Goal: Transaction & Acquisition: Purchase product/service

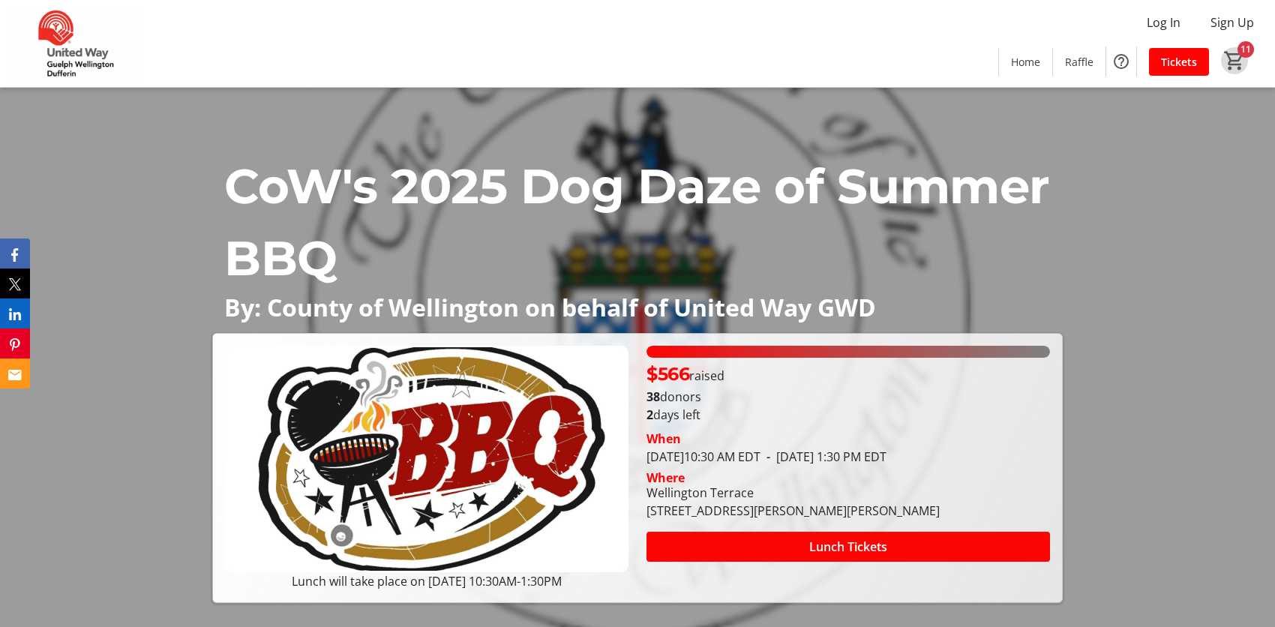
click at [1239, 60] on mat-icon "11" at bounding box center [1235, 61] width 23 height 23
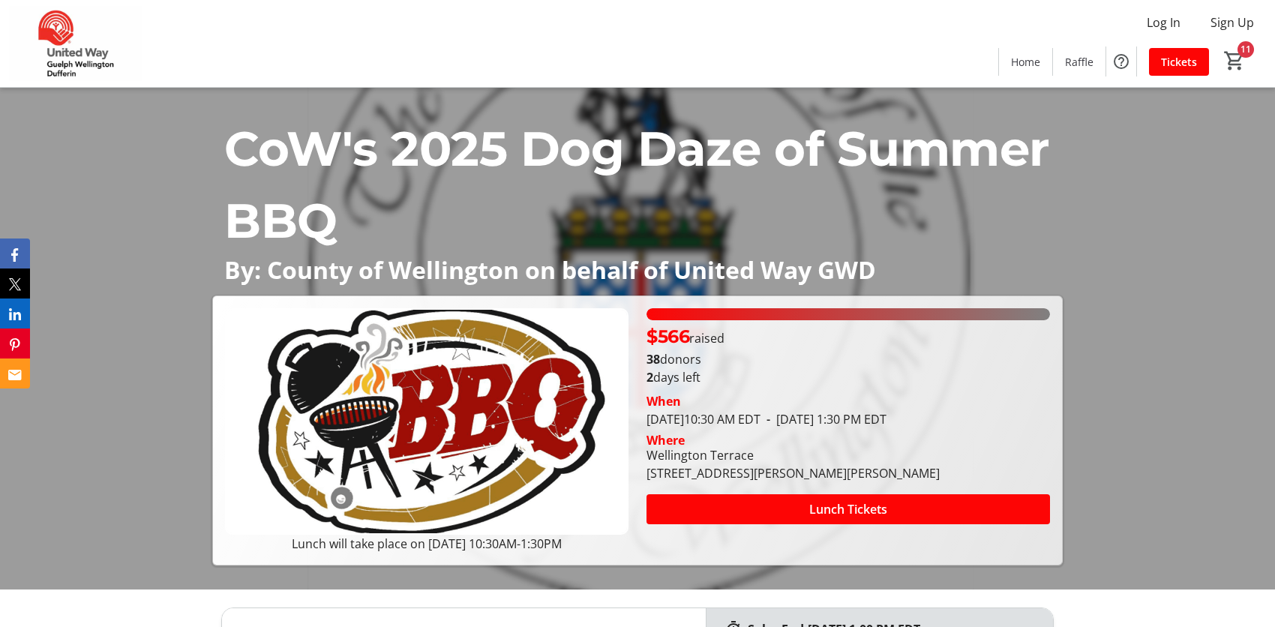
scroll to position [75, 0]
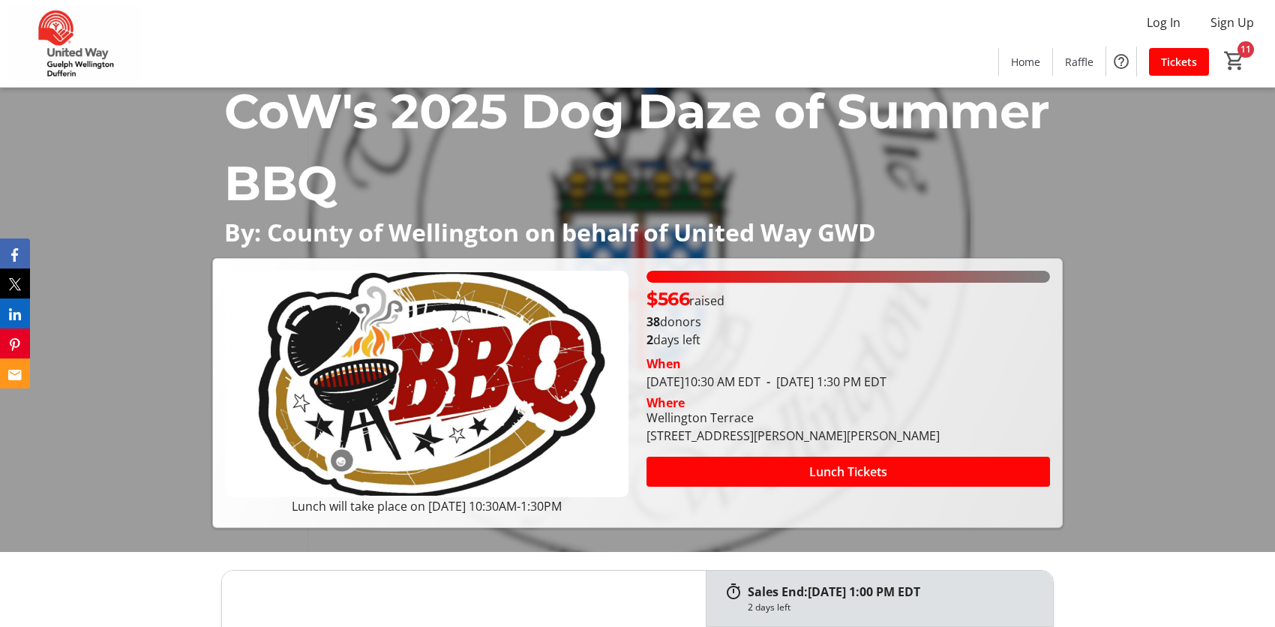
click at [872, 458] on span at bounding box center [849, 472] width 404 height 36
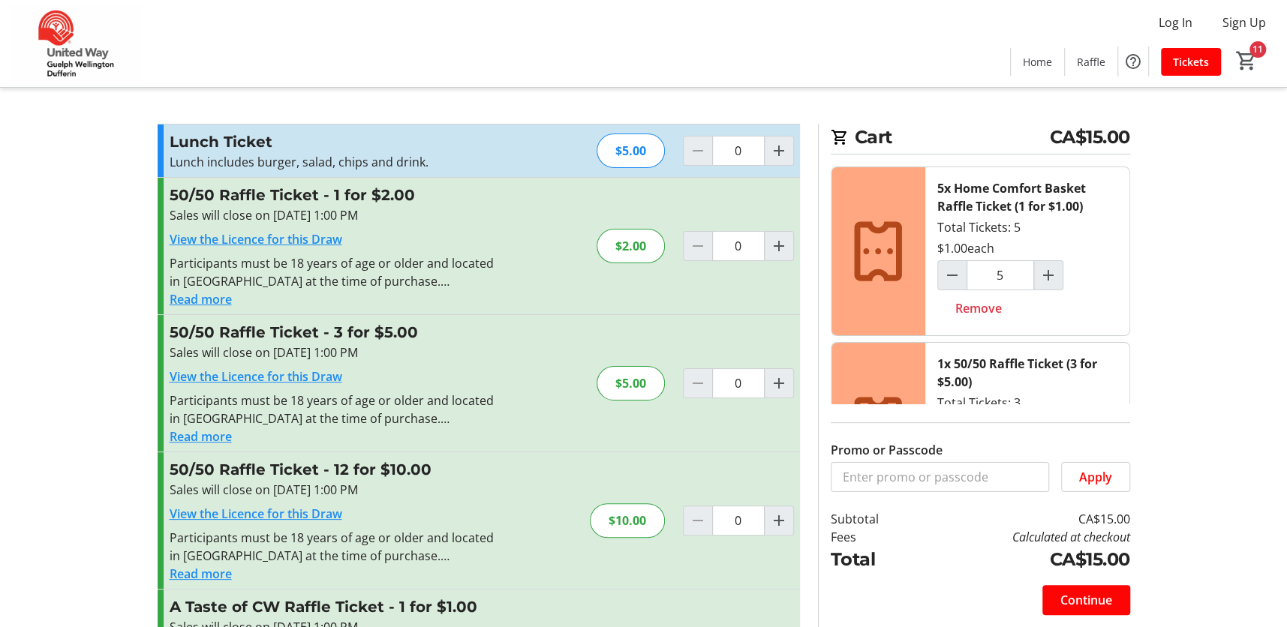
type input "1"
type input "5"
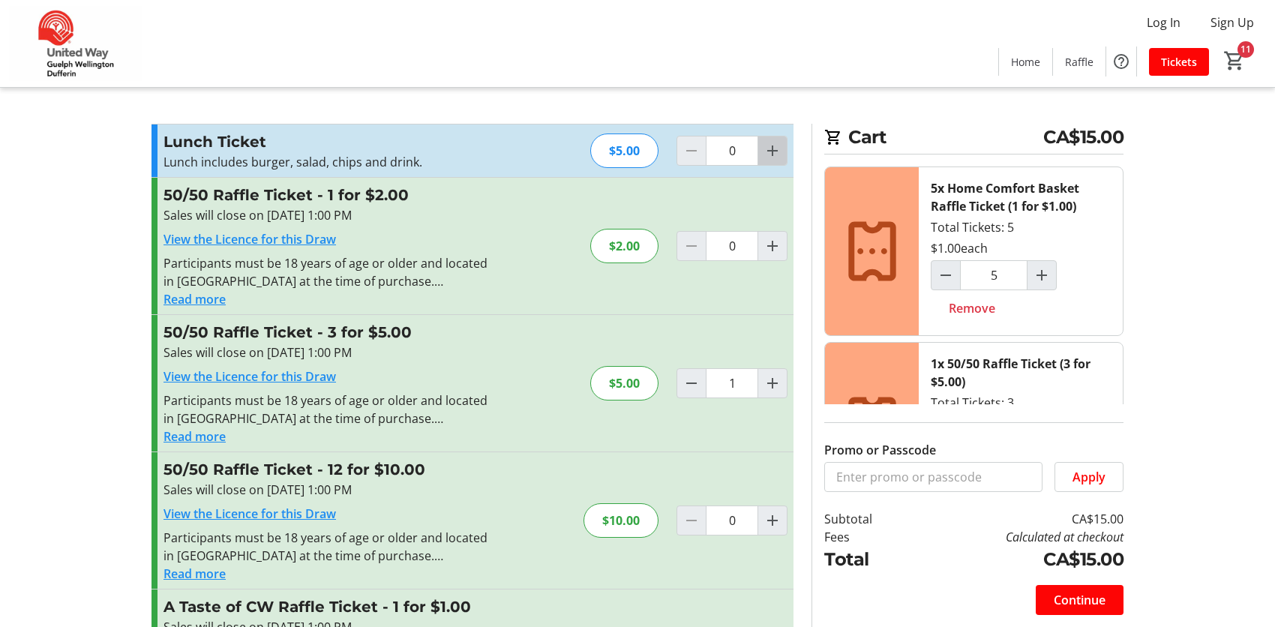
click at [771, 153] on mat-icon "Increment by one" at bounding box center [773, 151] width 18 height 18
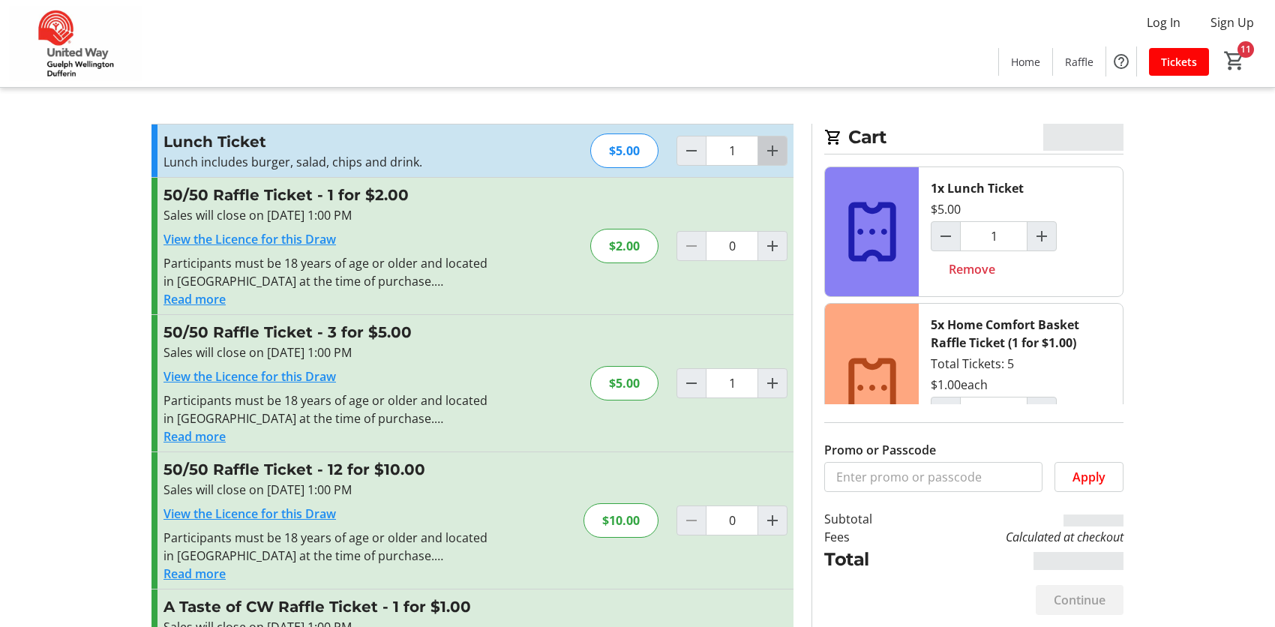
click at [771, 153] on mat-icon "Increment by one" at bounding box center [773, 151] width 18 height 18
type input "2"
click at [771, 153] on mat-icon "Increment by one" at bounding box center [773, 151] width 18 height 18
type input "3"
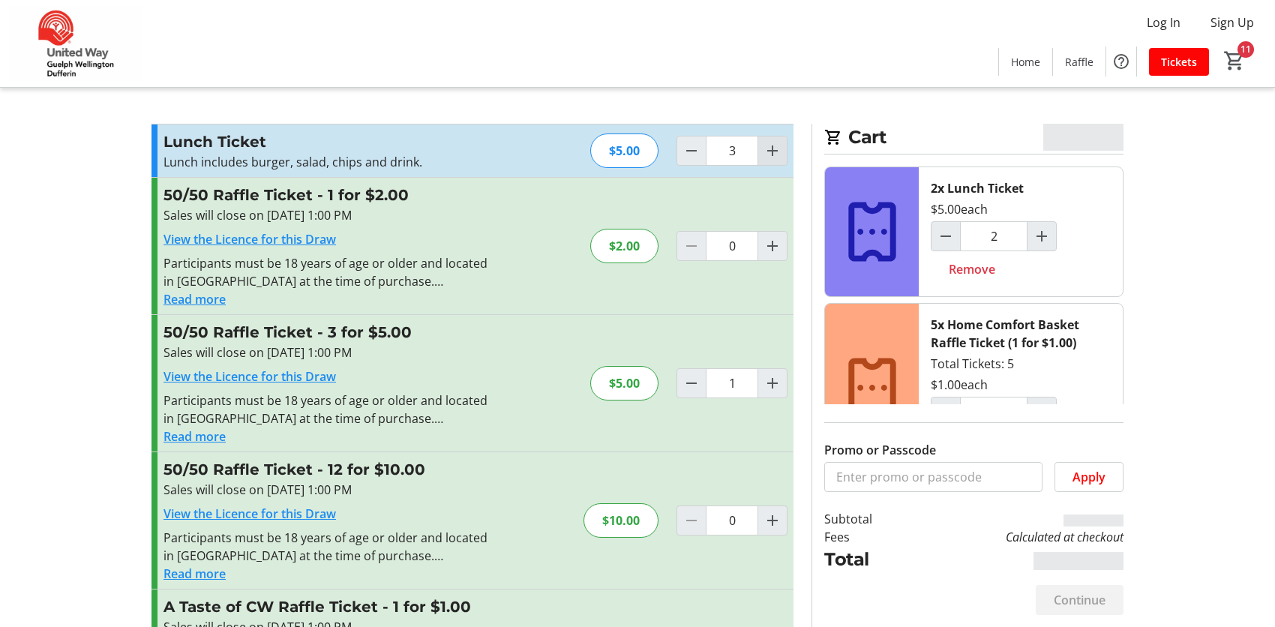
type input "3"
click at [772, 153] on mat-icon "Increment by one" at bounding box center [773, 151] width 18 height 18
type input "4"
click at [772, 153] on mat-icon "Increment by one" at bounding box center [773, 151] width 18 height 18
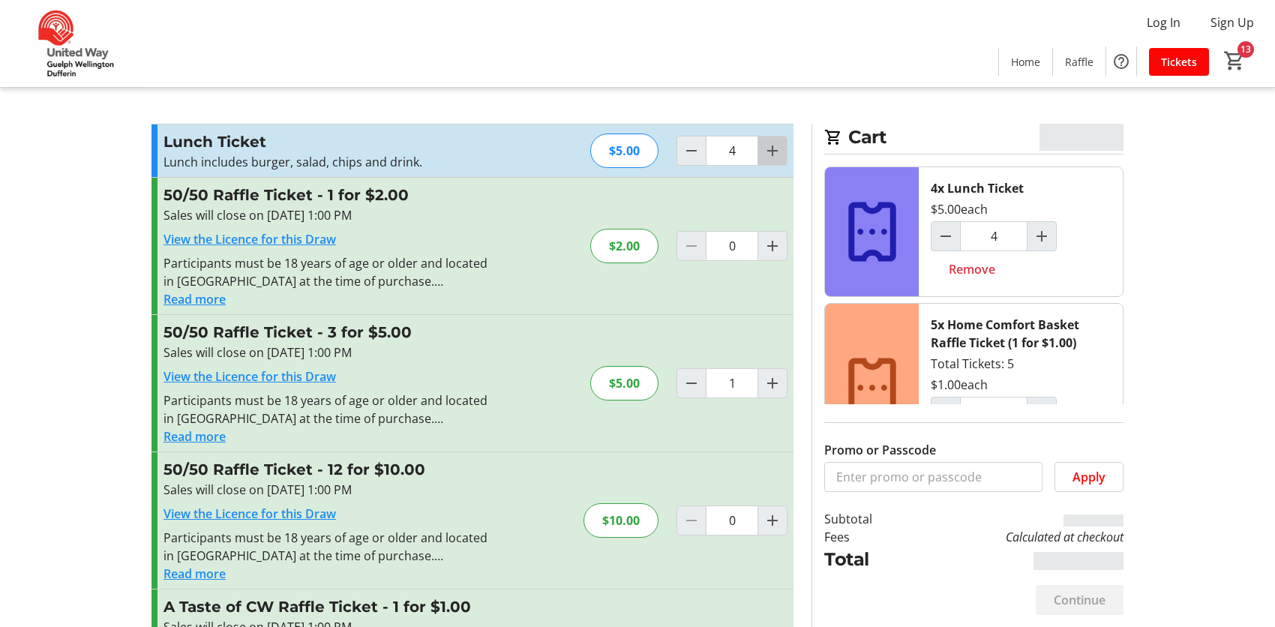
type input "5"
click at [772, 153] on mat-icon "Increment by one" at bounding box center [773, 151] width 18 height 18
type input "6"
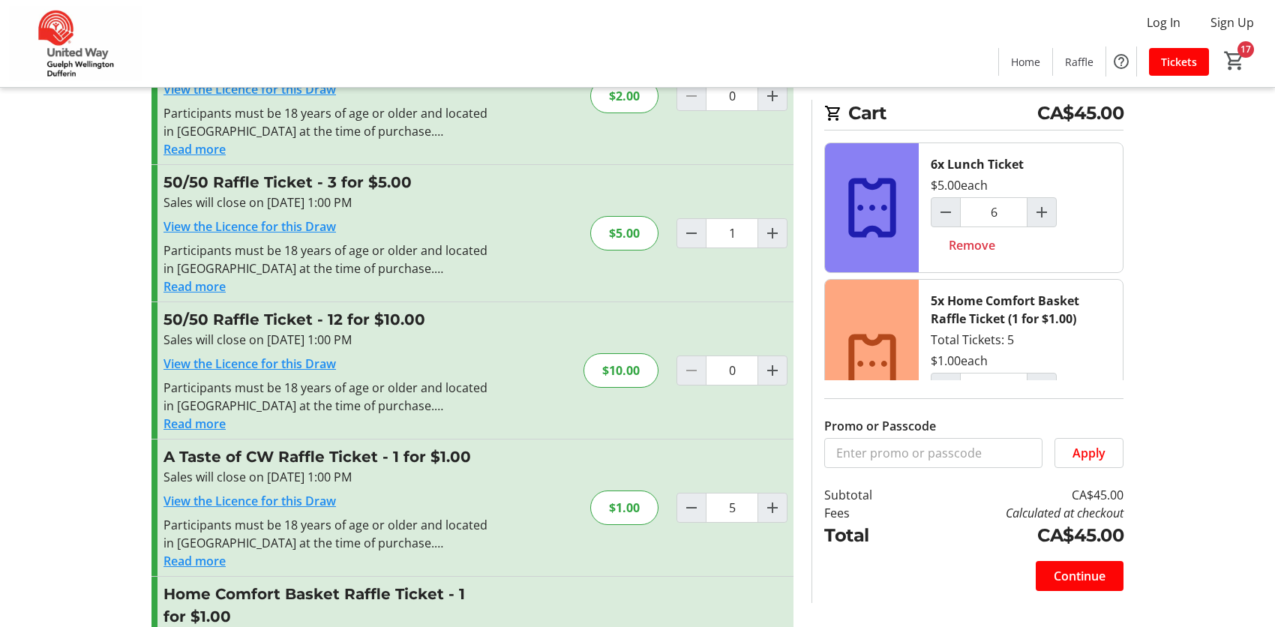
scroll to position [225, 0]
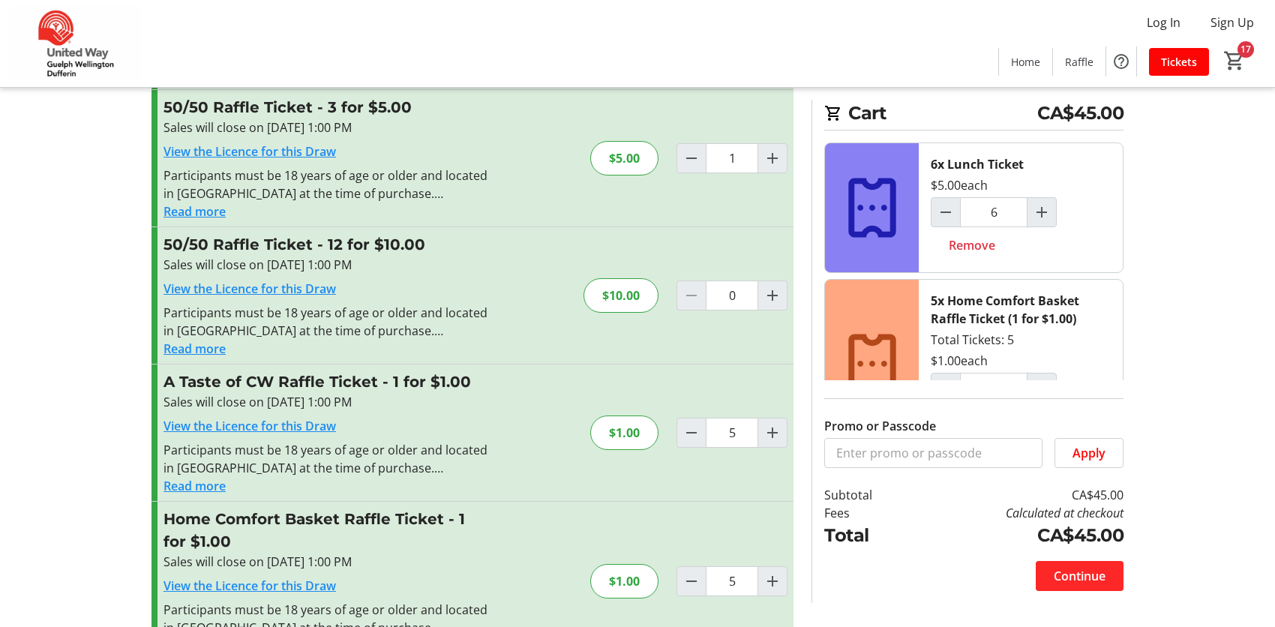
click at [1088, 572] on span "Continue" at bounding box center [1080, 576] width 52 height 18
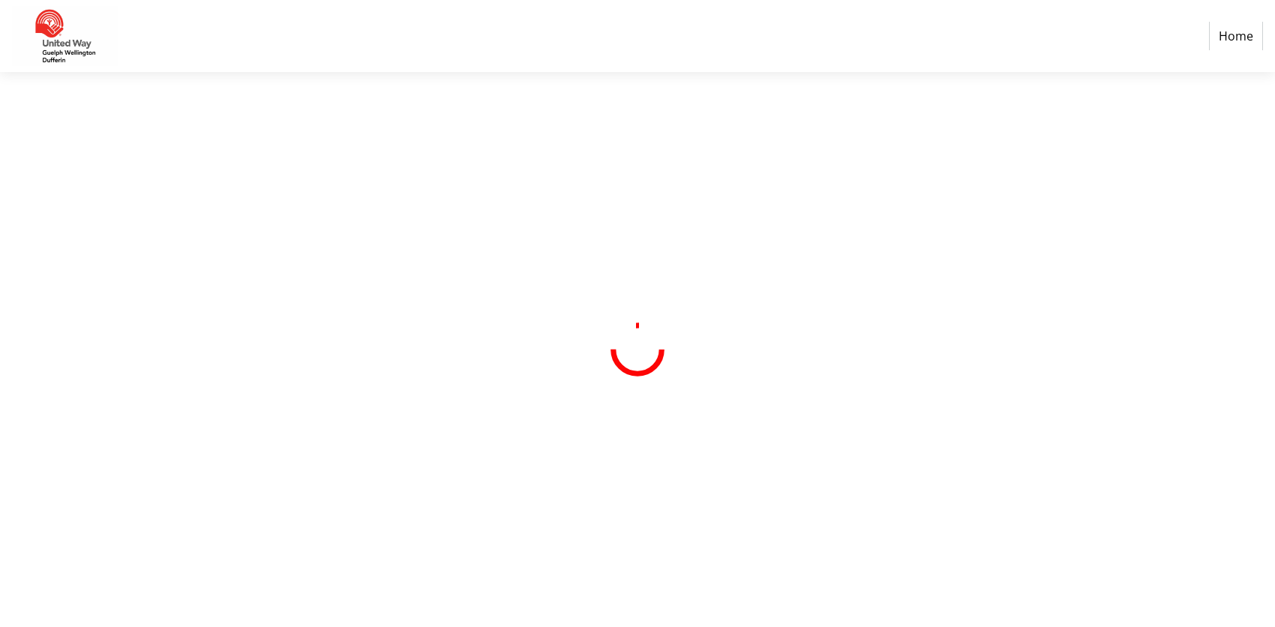
select select "CA"
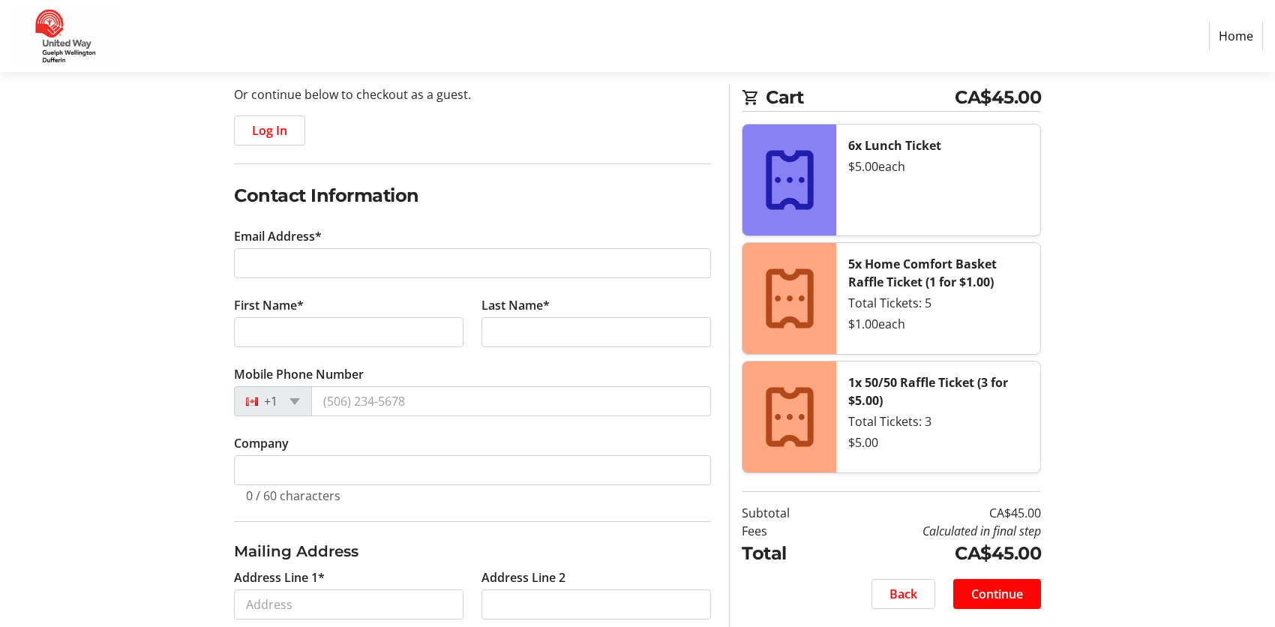
scroll to position [225, 0]
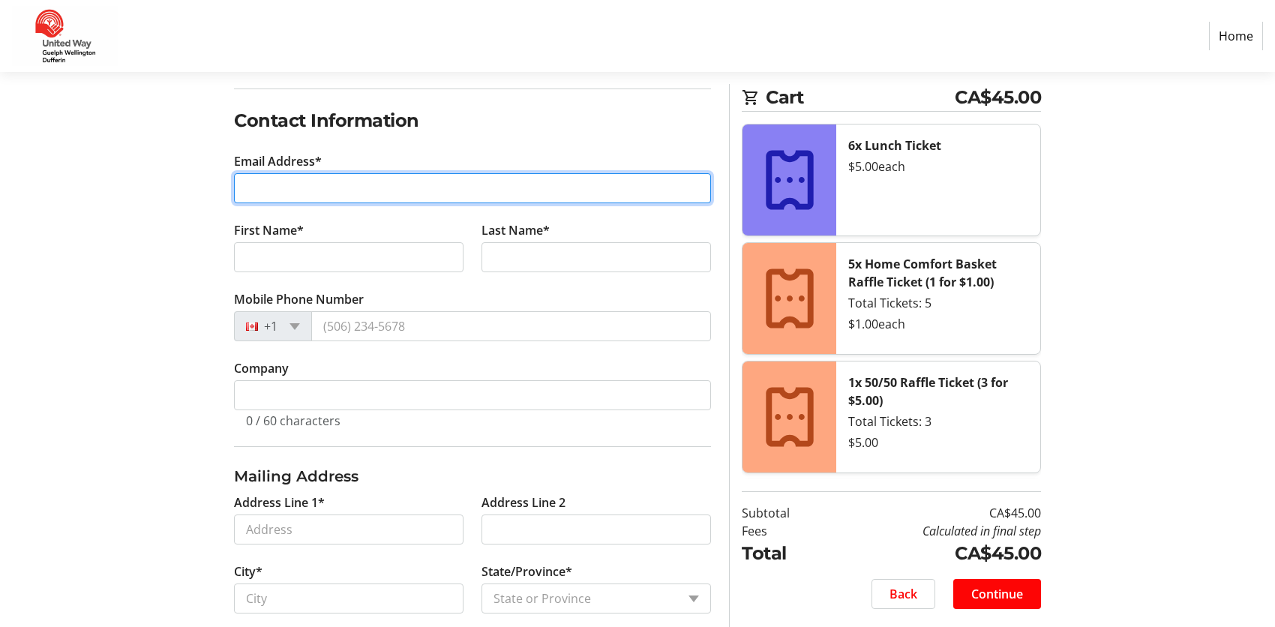
click at [422, 183] on input "Email Address*" at bounding box center [472, 188] width 477 height 30
type input "[EMAIL_ADDRESS][DOMAIN_NAME]"
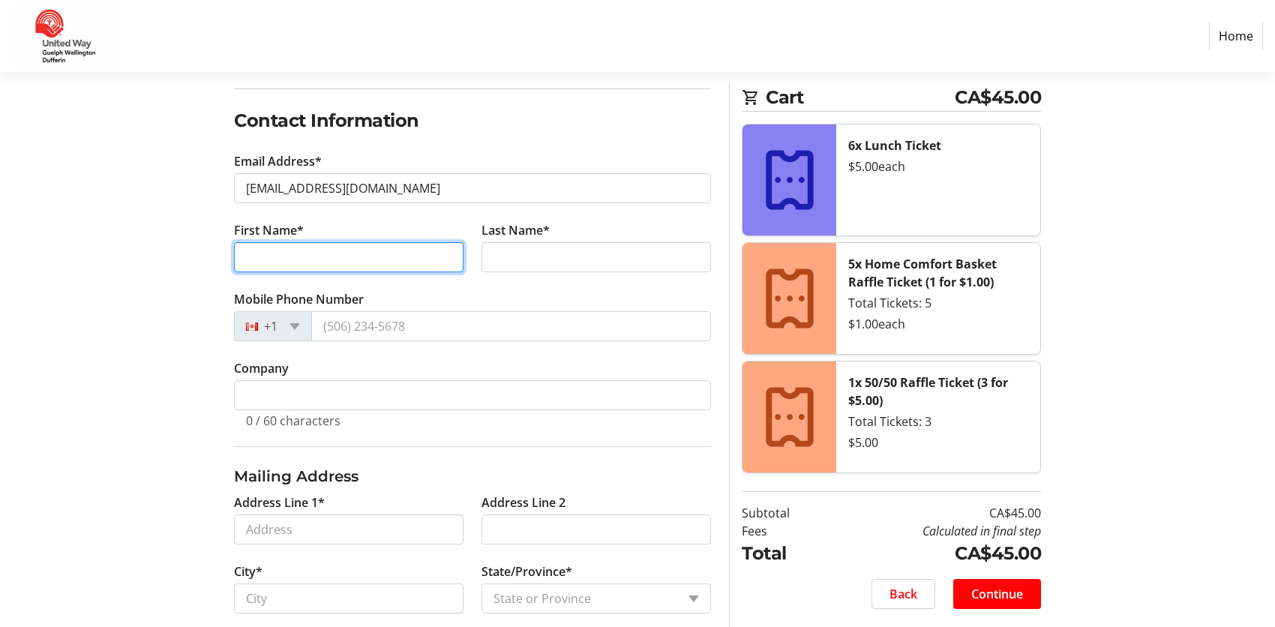
type input "noni"
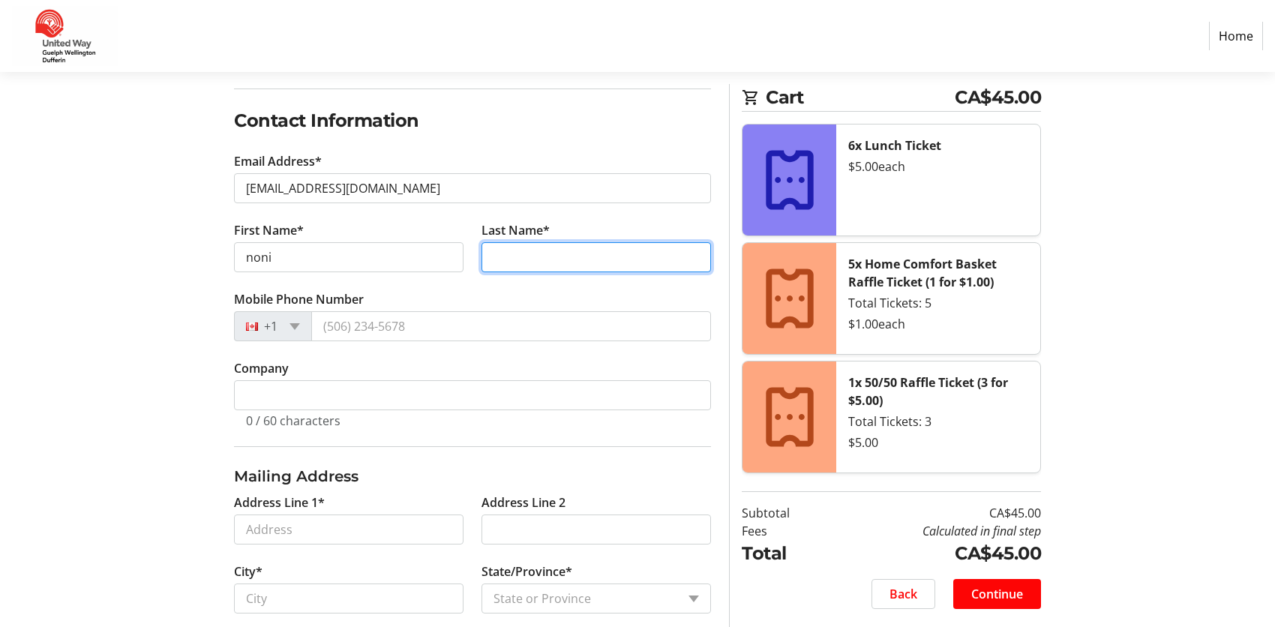
type input "[PERSON_NAME]"
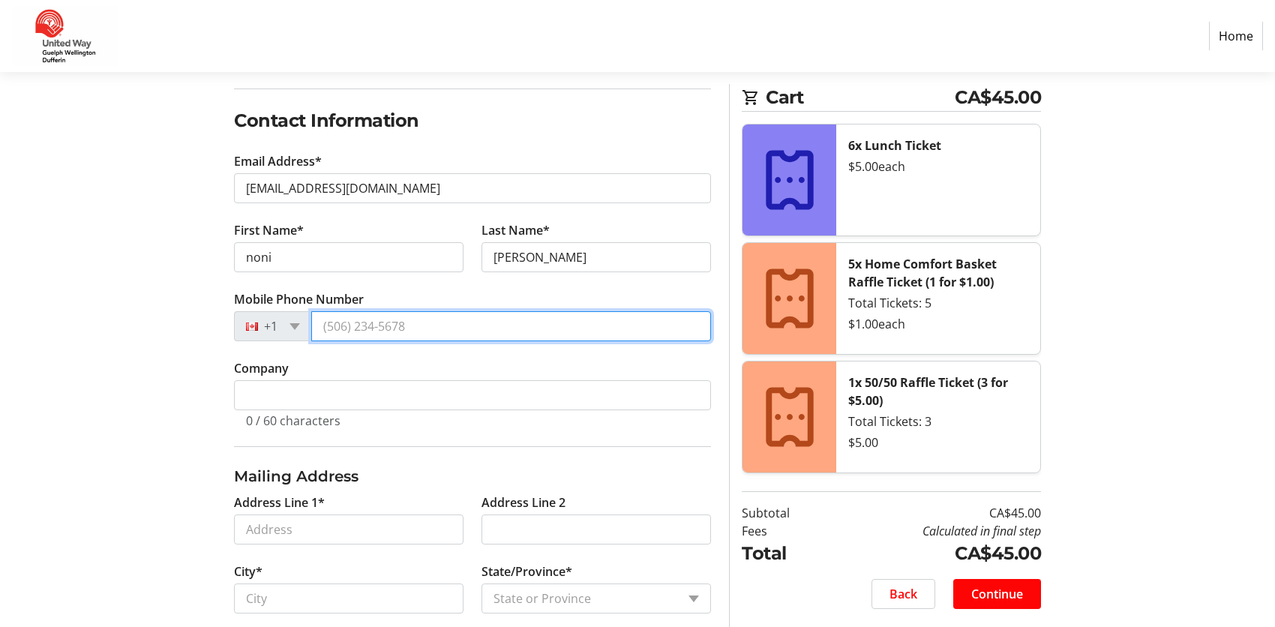
type input "[PHONE_NUMBER]"
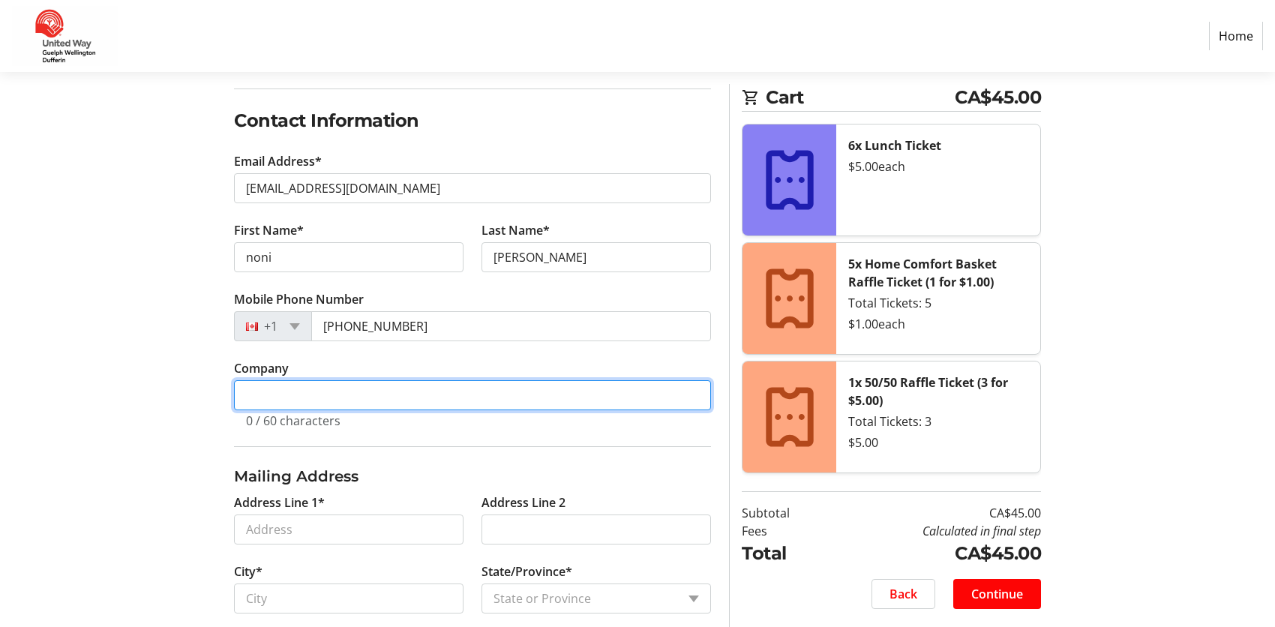
type input "[GEOGRAPHIC_DATA] - [GEOGRAPHIC_DATA]"
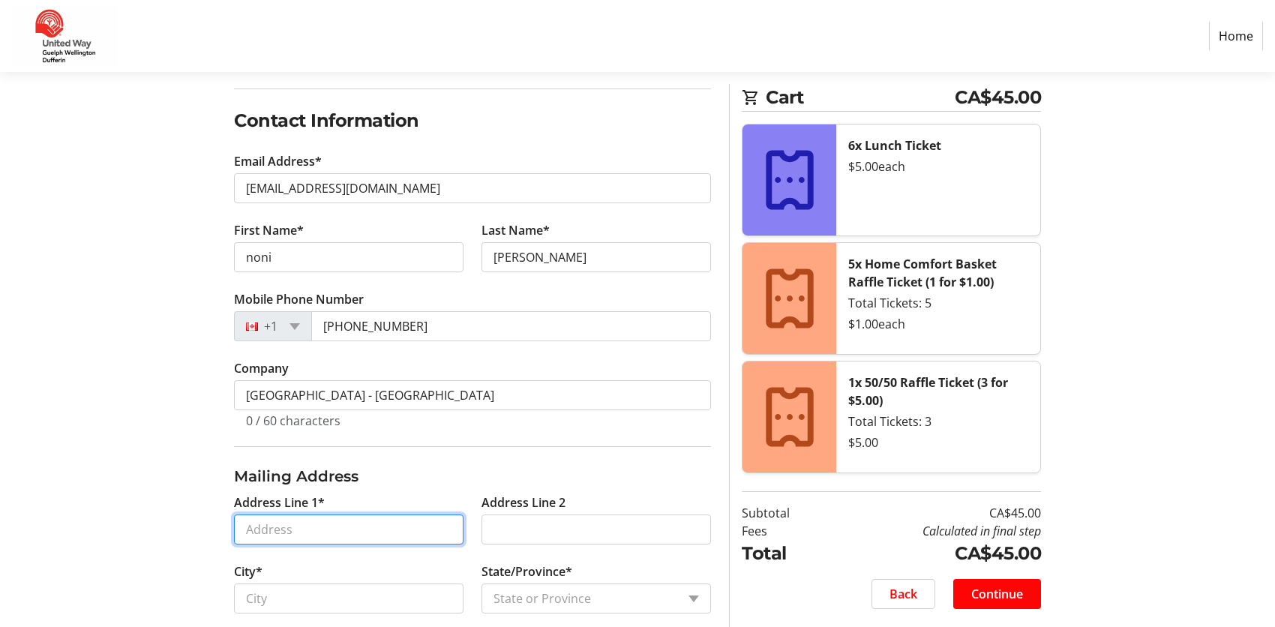
type input "[STREET_ADDRESS][PERSON_NAME]"
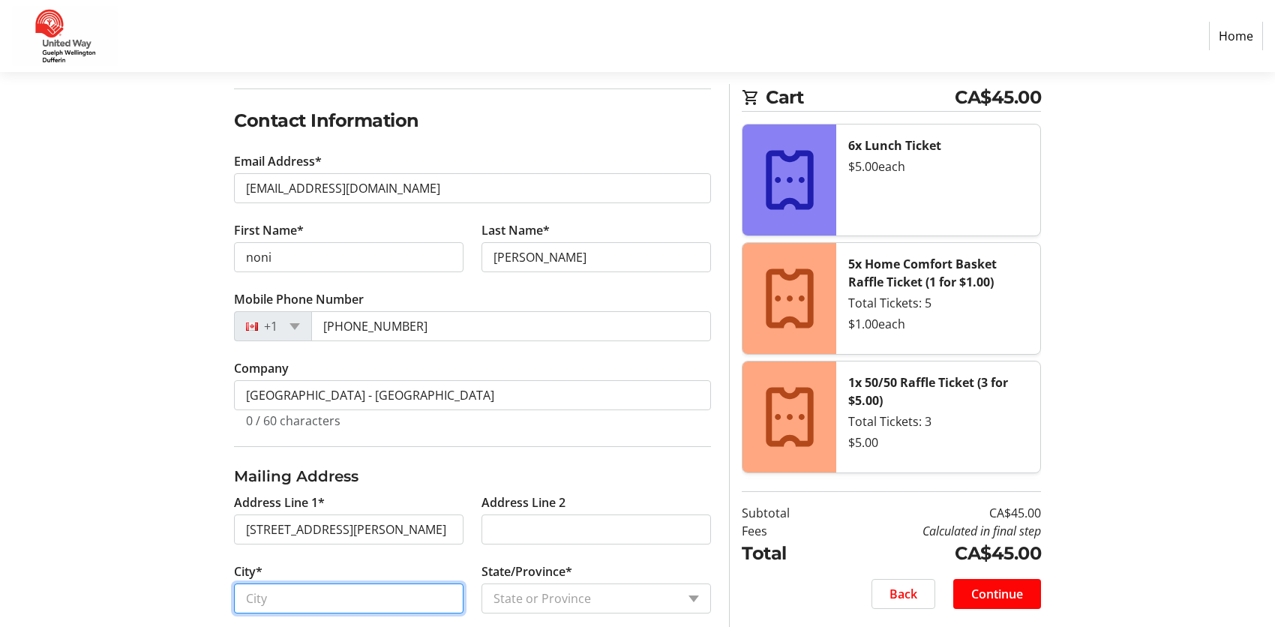
type input "Elora"
type input "N1M2W3"
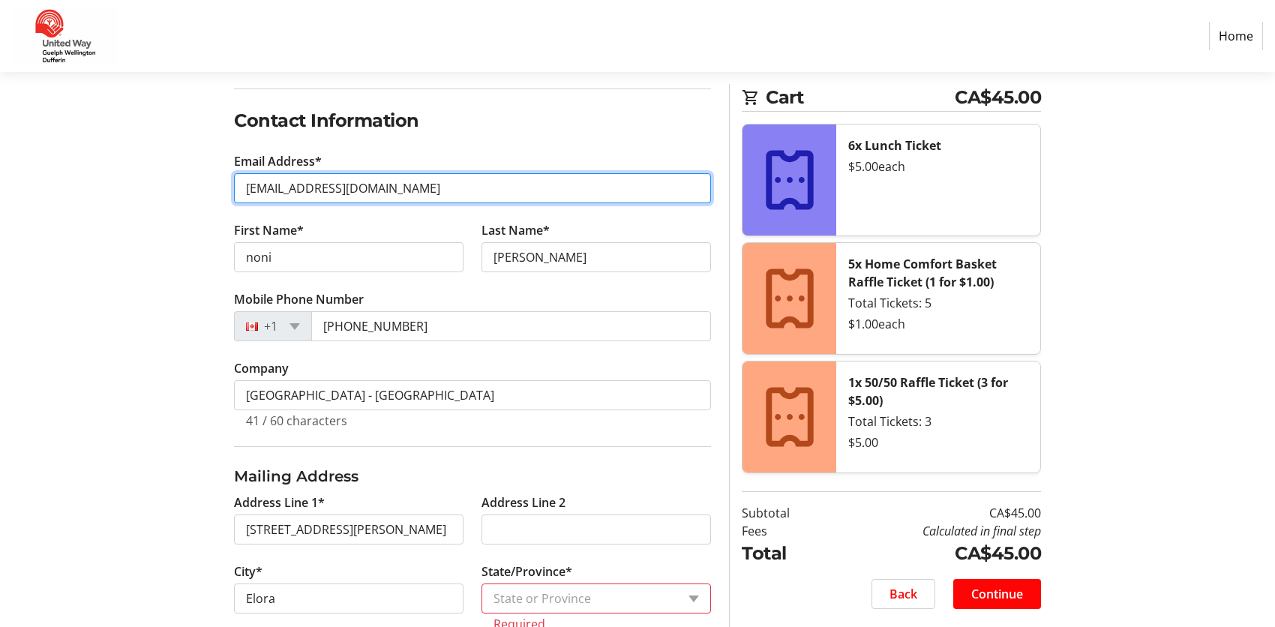
type input "[PERSON_NAME][EMAIL_ADDRESS][DOMAIN_NAME]"
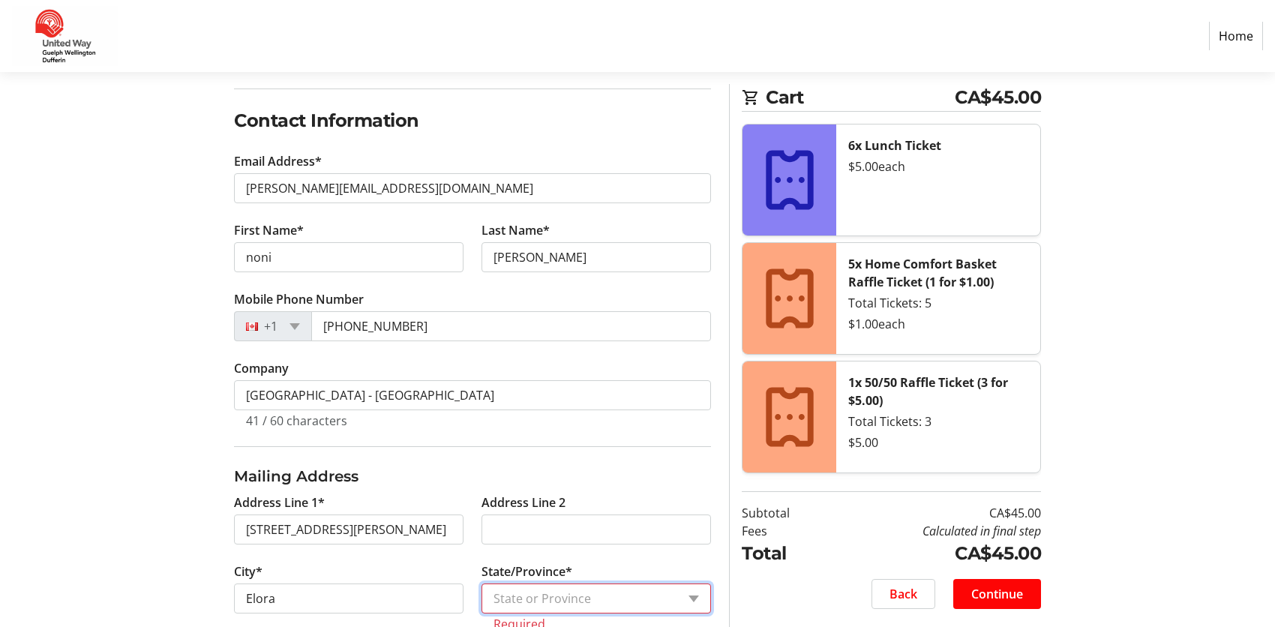
select select "ON"
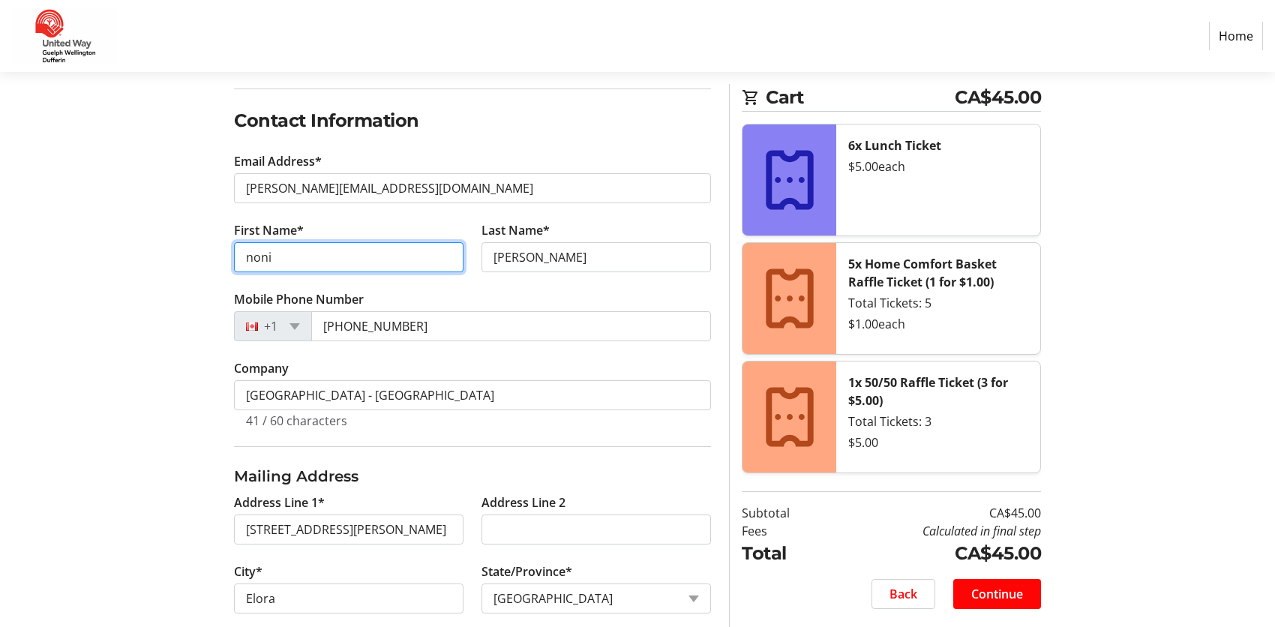
drag, startPoint x: 284, startPoint y: 252, endPoint x: 219, endPoint y: 252, distance: 64.5
click at [219, 252] on div "Log In to Your Account (Optional) Or continue below to checkout as a guest. Log…" at bounding box center [638, 427] width 990 height 913
type input "Noni"
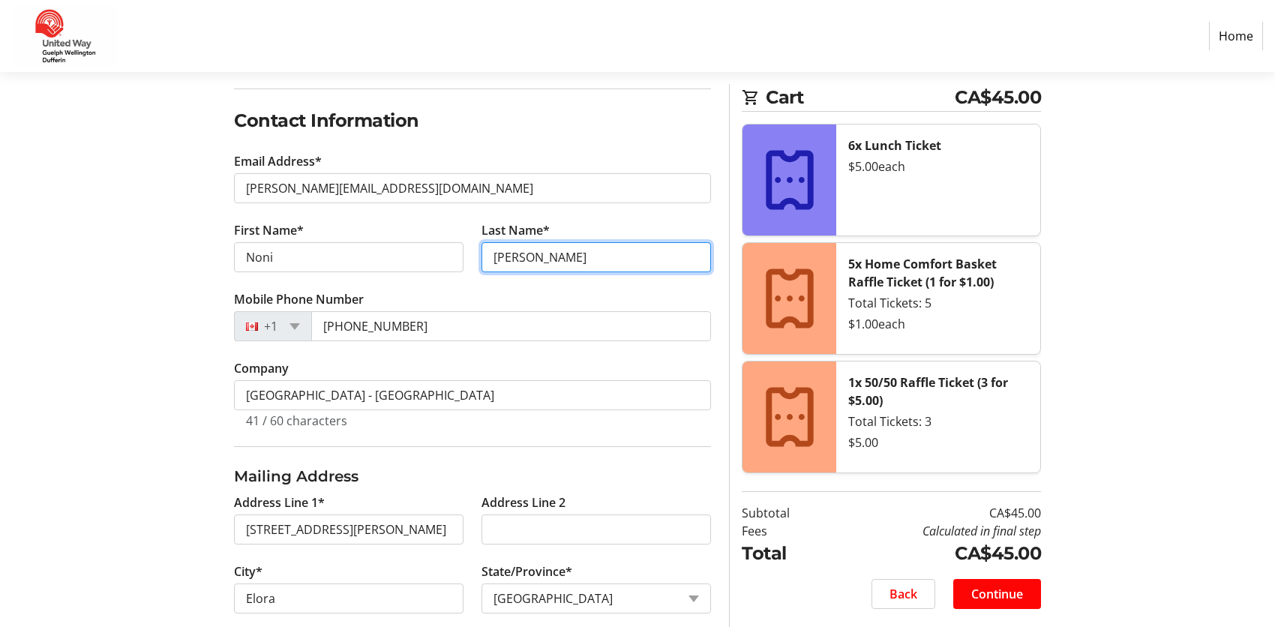
type input "[PERSON_NAME]"
click at [118, 310] on section "Purchase Step 1 of 5 Cart CA$45.00 6x Lunch Ticket $5.00 each 5x Home Comfort B…" at bounding box center [637, 365] width 1275 height 1037
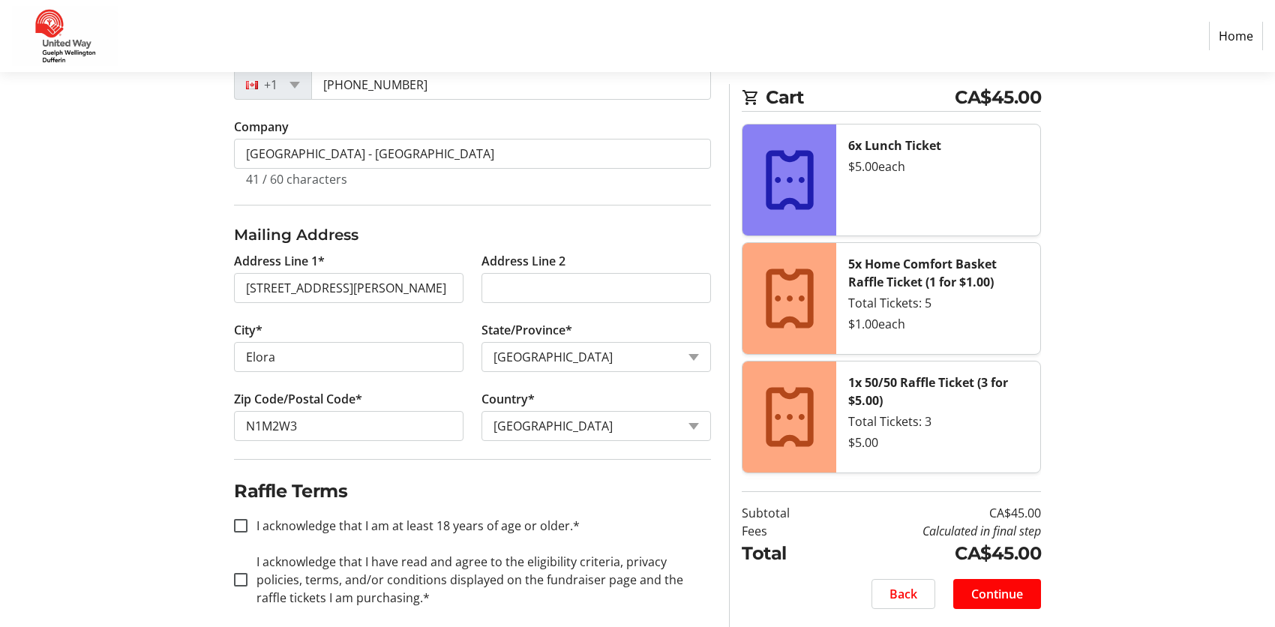
scroll to position [481, 0]
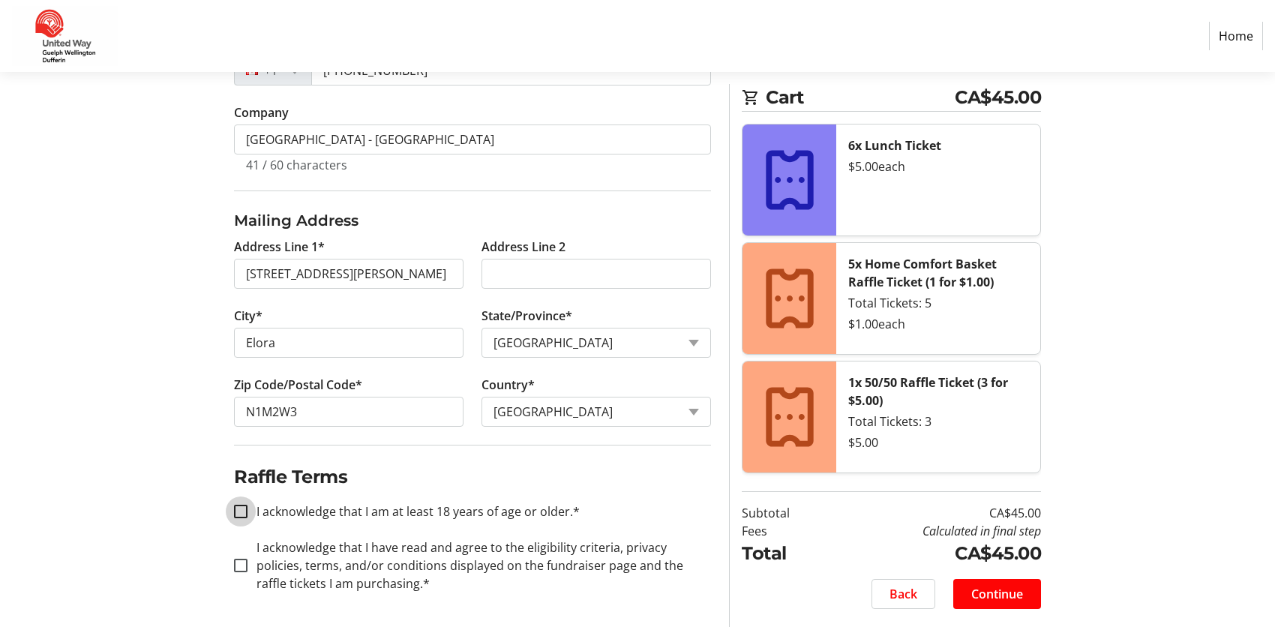
click at [241, 515] on input "I acknowledge that I am at least 18 years of age or older.*" at bounding box center [241, 512] width 14 height 14
checkbox input "true"
click at [240, 569] on input "I acknowledge that I have read and agree to the eligibility criteria, privacy p…" at bounding box center [241, 566] width 14 height 14
checkbox input "true"
click at [1005, 594] on span "Continue" at bounding box center [997, 594] width 52 height 18
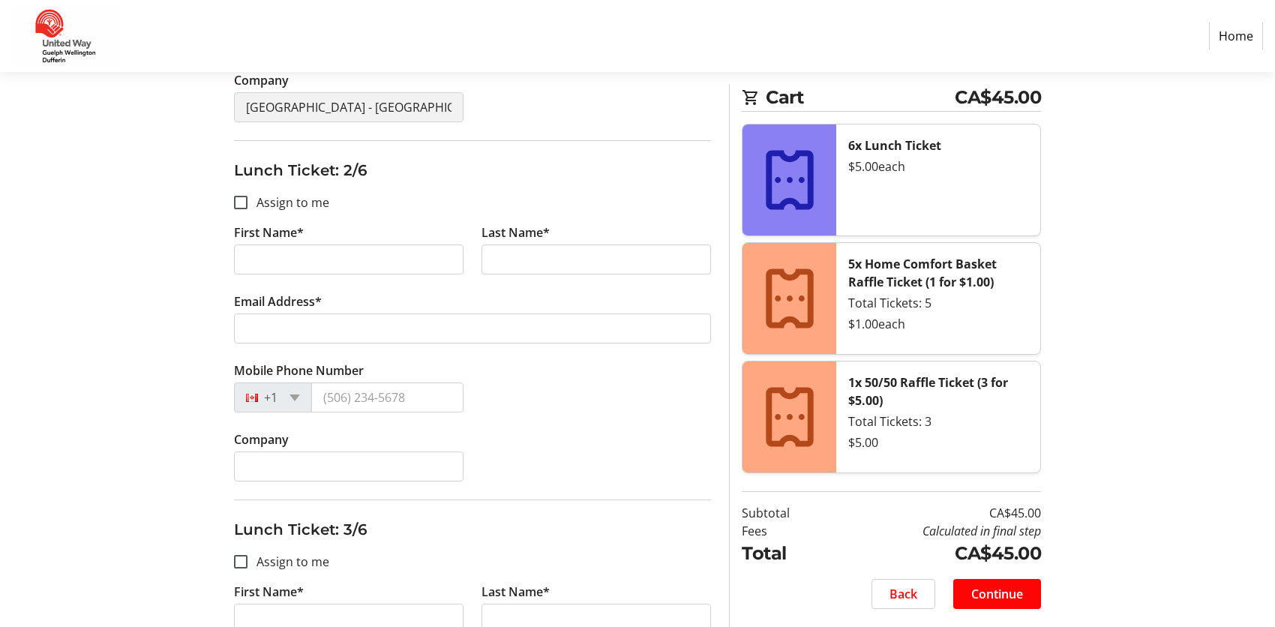
scroll to position [525, 0]
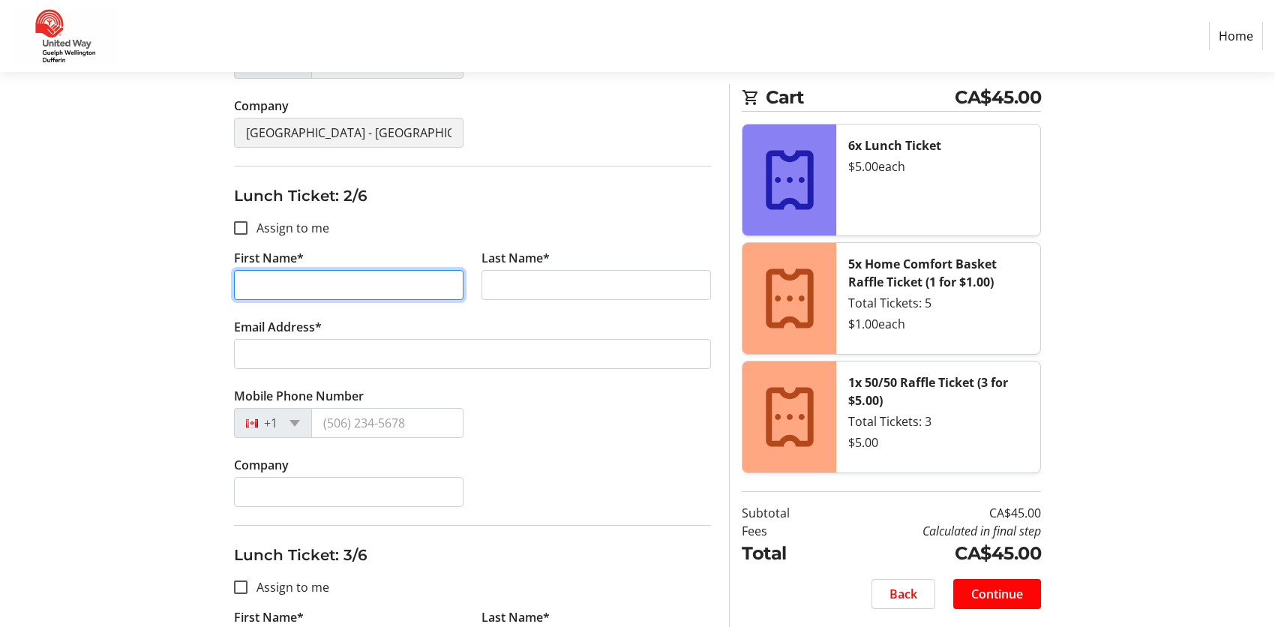
click at [282, 287] on input "First Name*" at bounding box center [349, 285] width 230 height 30
type input "[PERSON_NAME]"
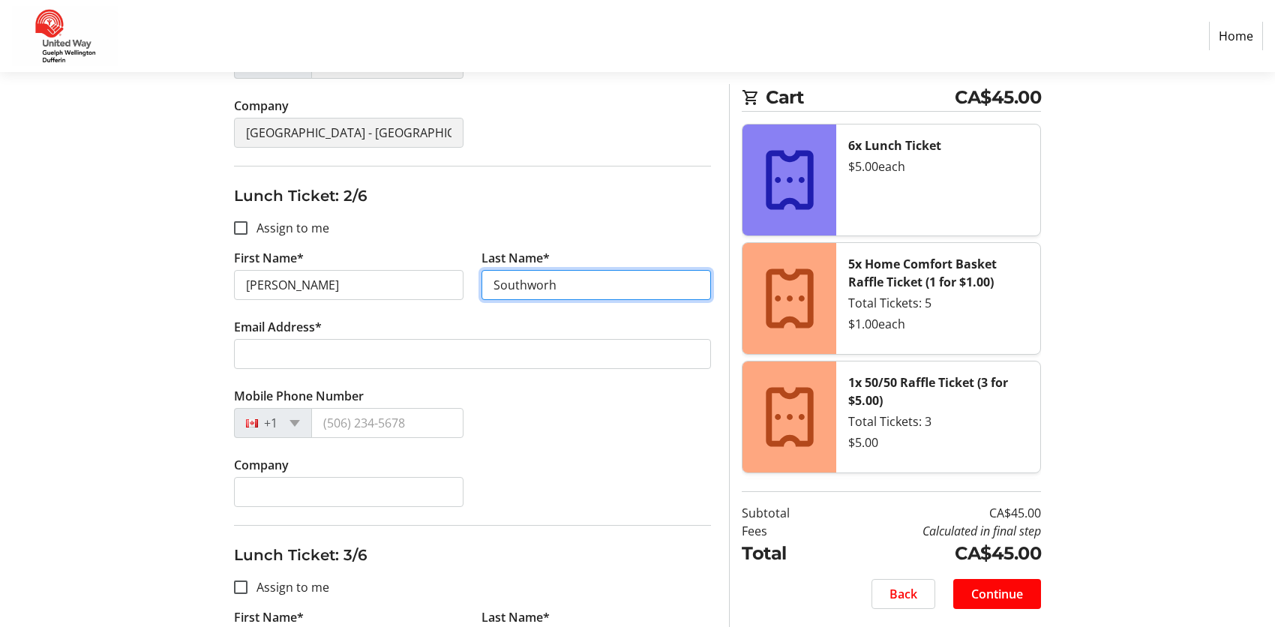
type input "Southworh"
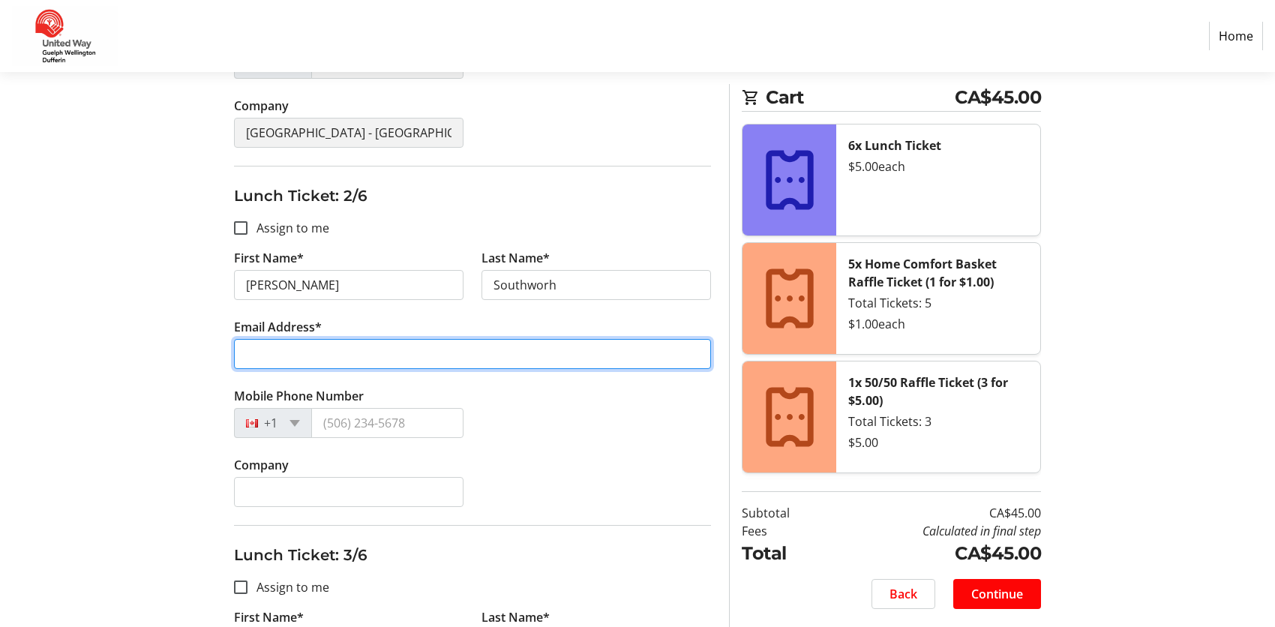
click at [263, 367] on input "Email Address*" at bounding box center [472, 354] width 477 height 30
type input "sharyns@wellington."
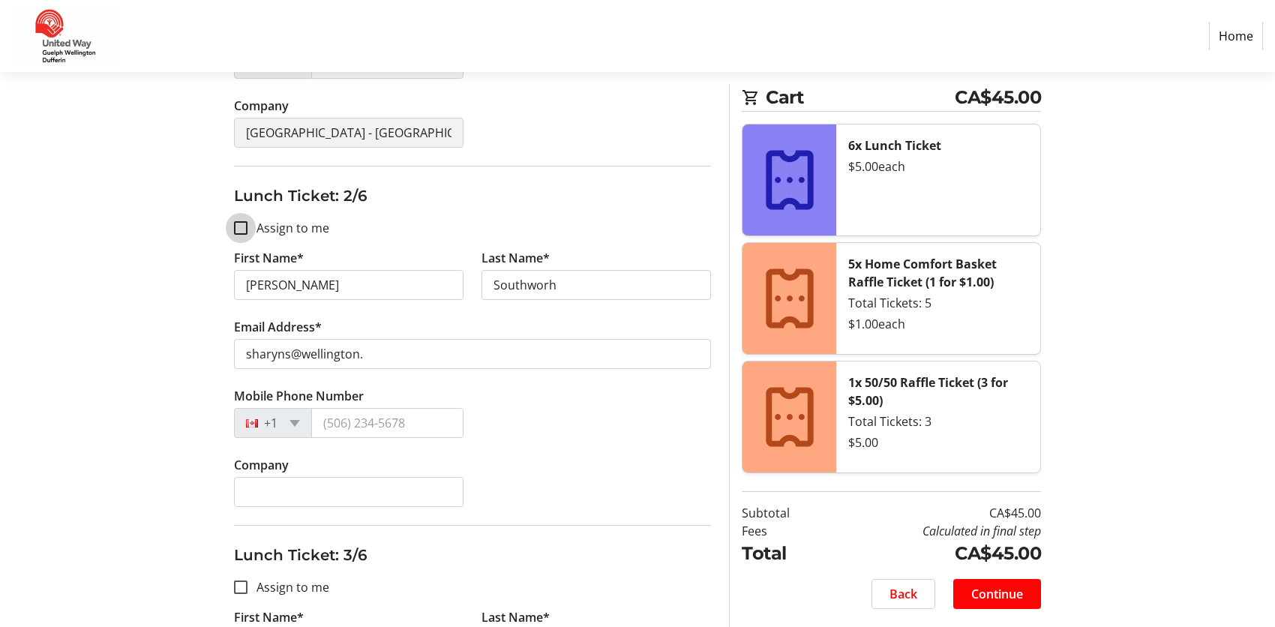
click at [244, 227] on input "Assign to me" at bounding box center [241, 228] width 14 height 14
checkbox input "true"
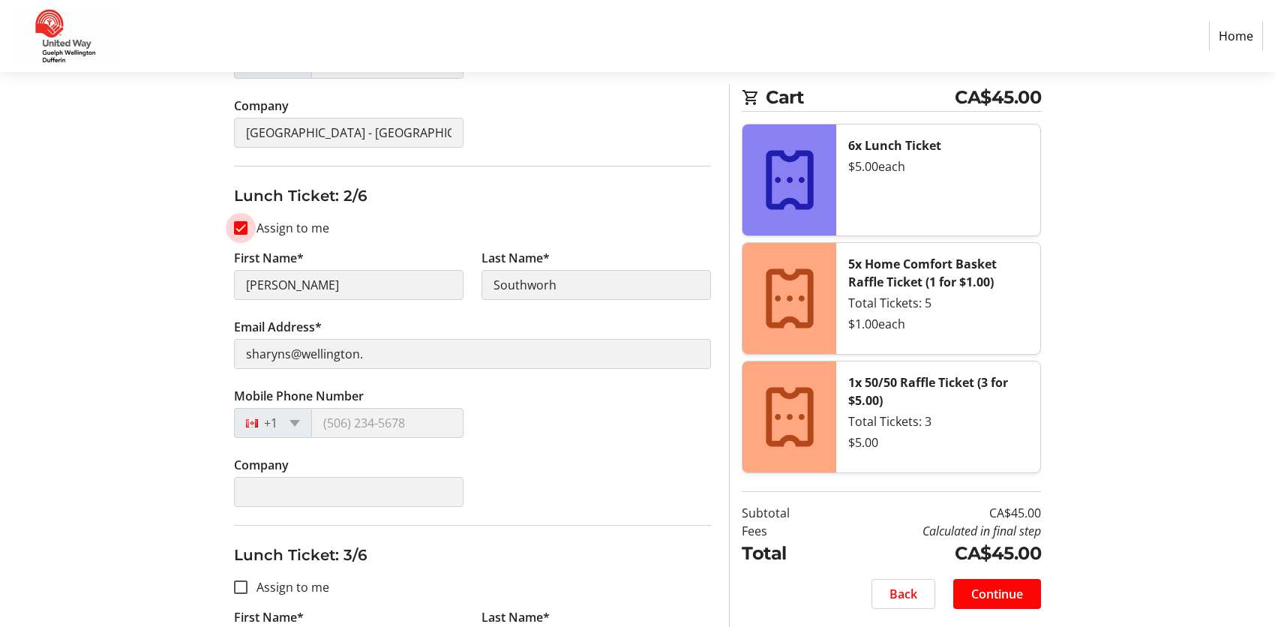
type input "Noni"
type input "[PERSON_NAME]"
type input "[PERSON_NAME][EMAIL_ADDRESS][DOMAIN_NAME]"
type input "[PHONE_NUMBER]"
type input "[GEOGRAPHIC_DATA] - [GEOGRAPHIC_DATA]"
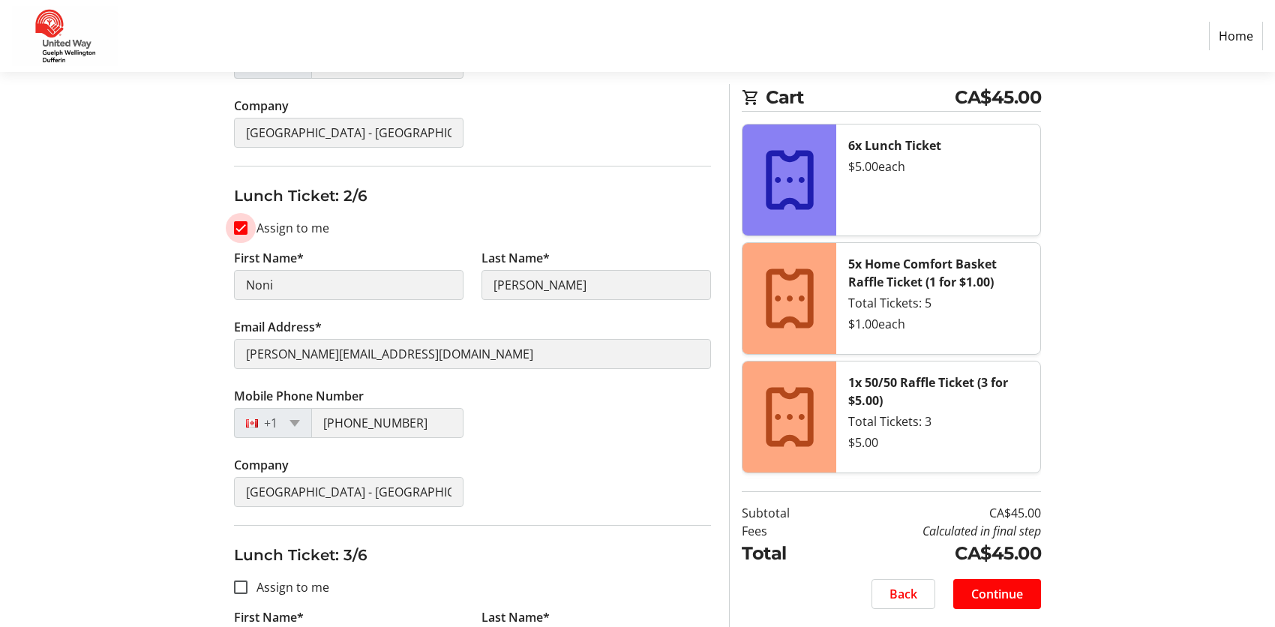
drag, startPoint x: 269, startPoint y: 272, endPoint x: 242, endPoint y: 224, distance: 54.4
click at [242, 224] on input "Assign to me" at bounding box center [241, 228] width 14 height 14
checkbox input "false"
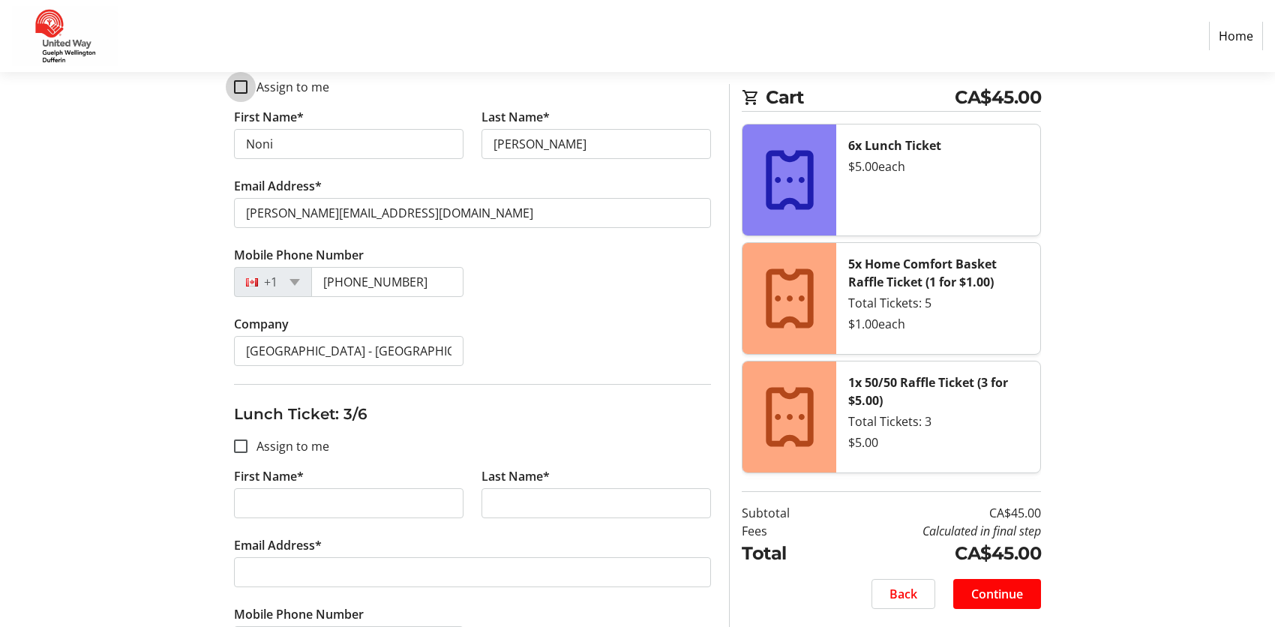
scroll to position [675, 0]
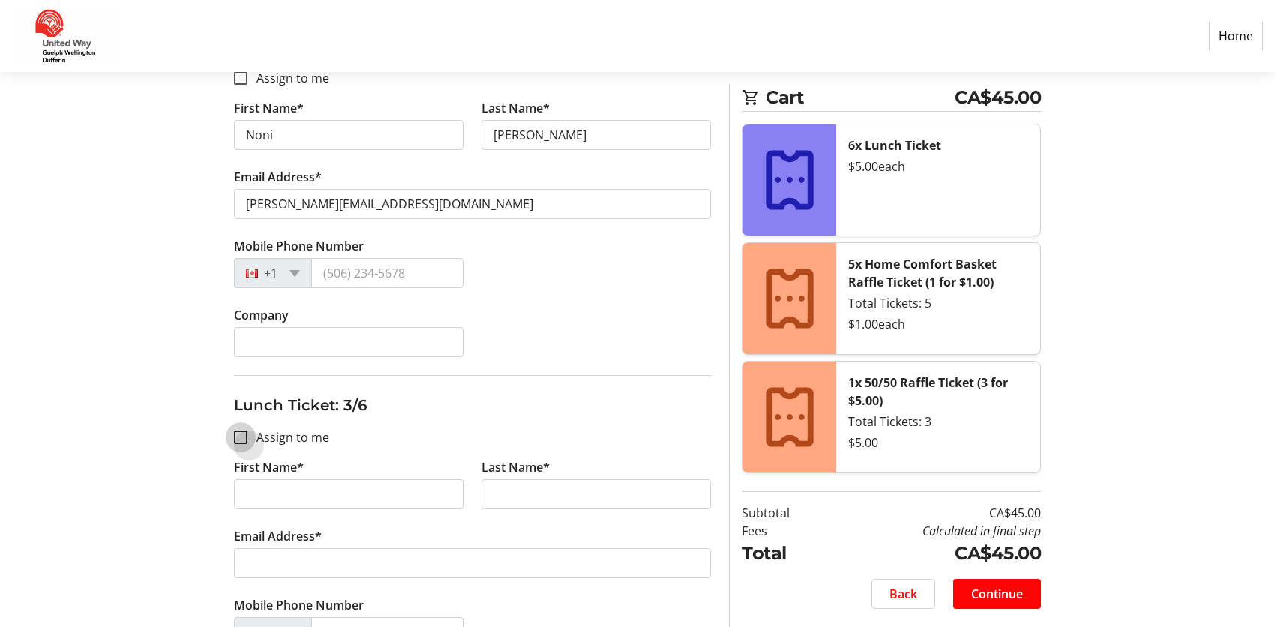
drag, startPoint x: 239, startPoint y: 435, endPoint x: 282, endPoint y: 461, distance: 50.4
click at [239, 435] on input "Assign to me" at bounding box center [241, 438] width 14 height 14
checkbox input "true"
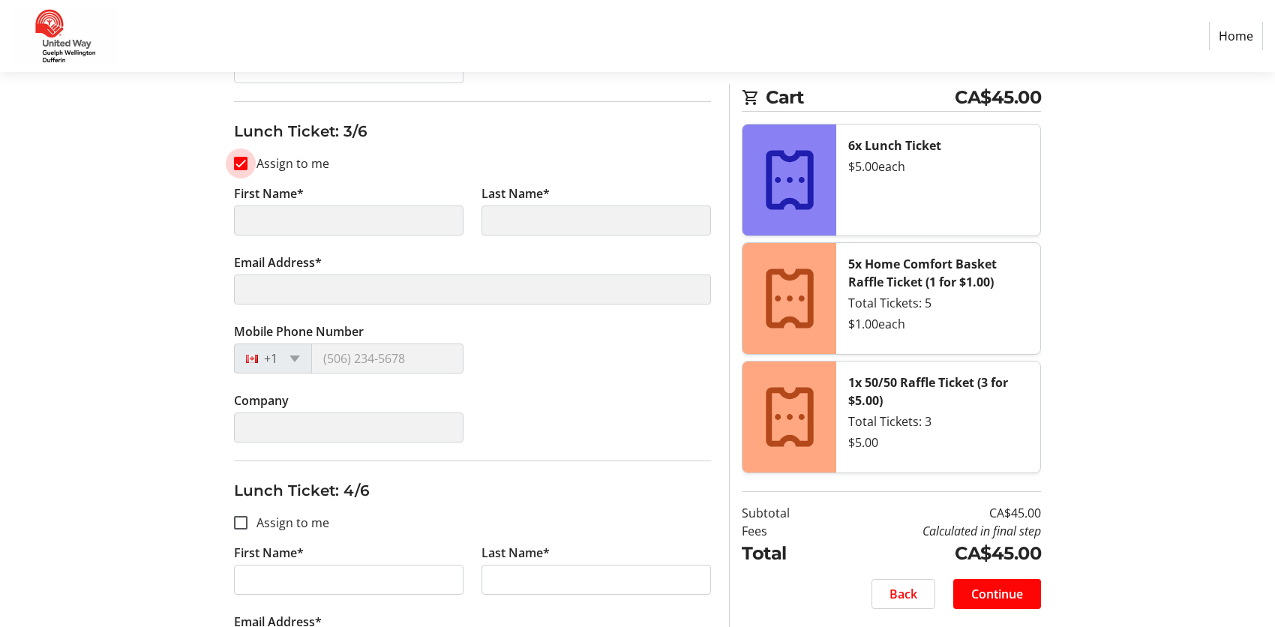
type input "Noni"
type input "[PERSON_NAME]"
type input "[PERSON_NAME][EMAIL_ADDRESS][DOMAIN_NAME]"
type input "[PHONE_NUMBER]"
type input "[GEOGRAPHIC_DATA] - [GEOGRAPHIC_DATA]"
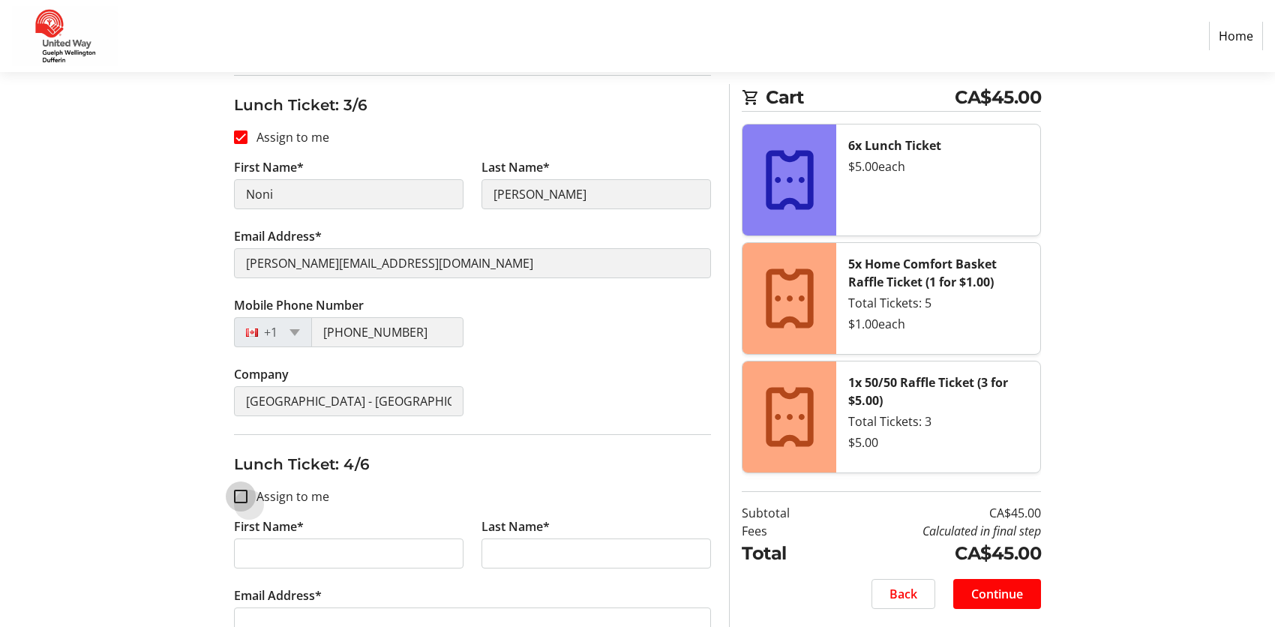
click at [239, 491] on input "Assign to me" at bounding box center [241, 497] width 14 height 14
checkbox input "true"
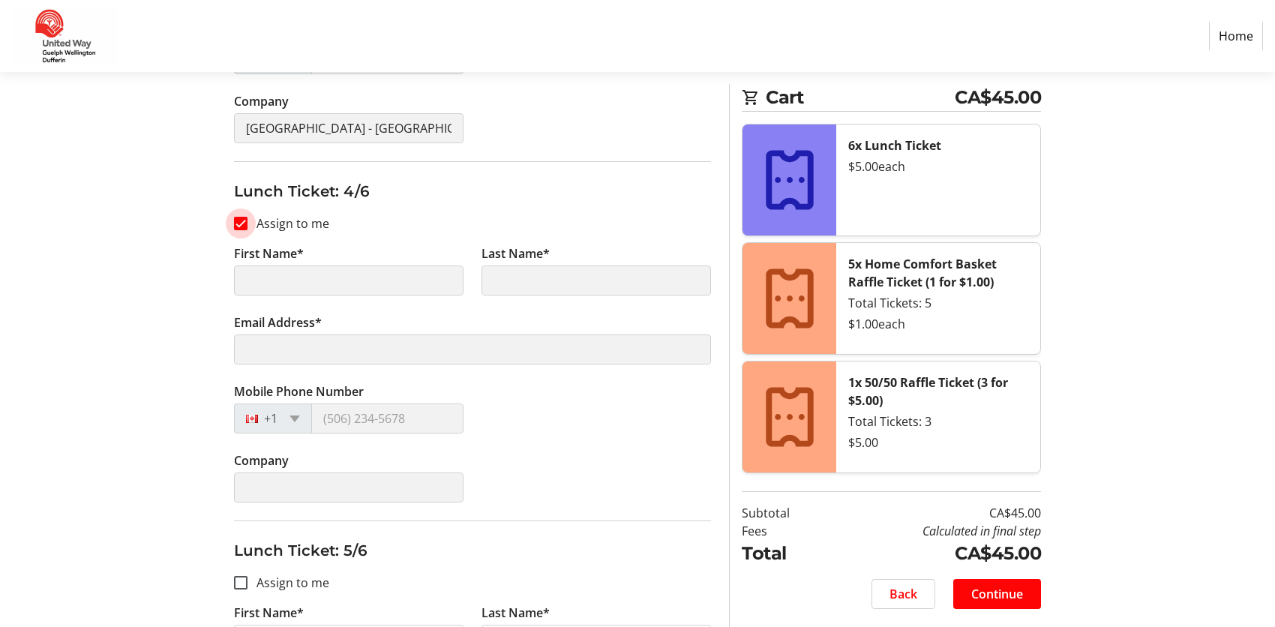
scroll to position [1275, 0]
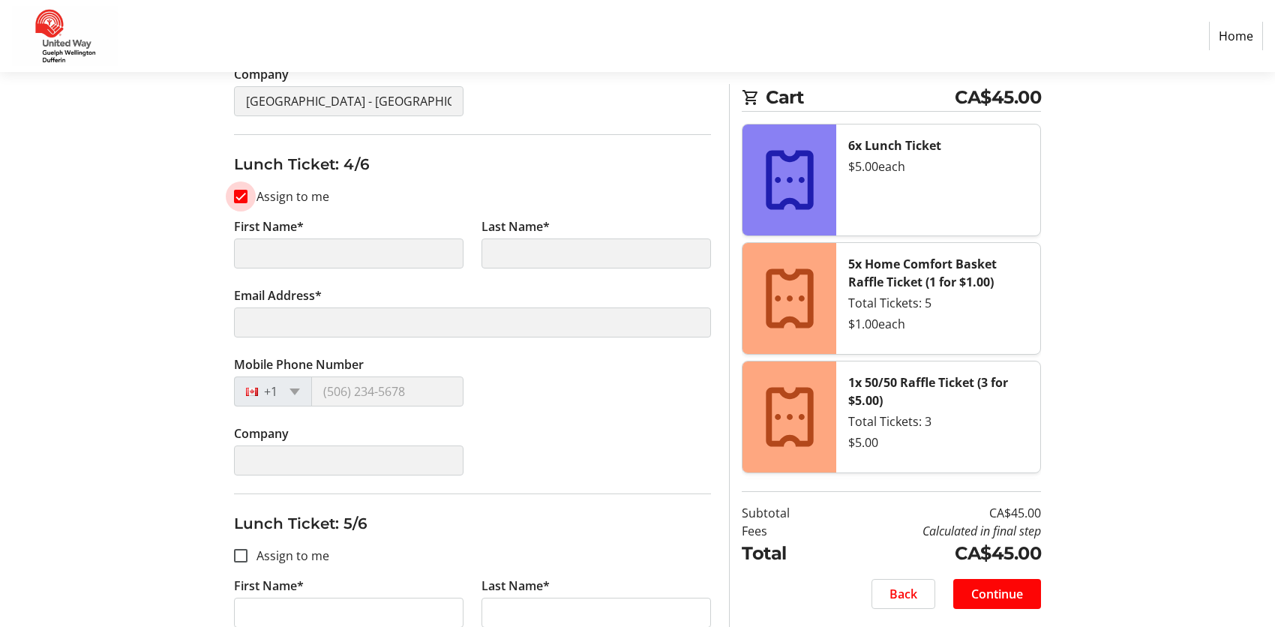
type input "Noni"
type input "[PERSON_NAME]"
type input "[PERSON_NAME][EMAIL_ADDRESS][DOMAIN_NAME]"
type input "[PHONE_NUMBER]"
type input "[GEOGRAPHIC_DATA] - [GEOGRAPHIC_DATA]"
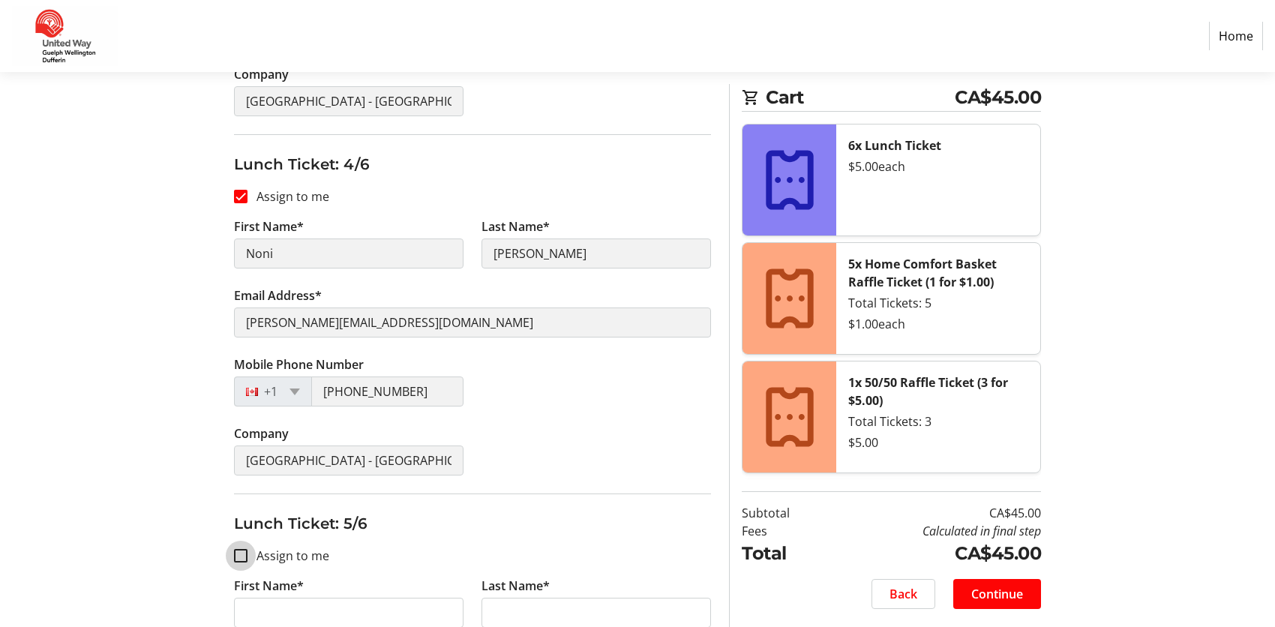
click at [239, 552] on input "Assign to me" at bounding box center [241, 556] width 14 height 14
checkbox input "true"
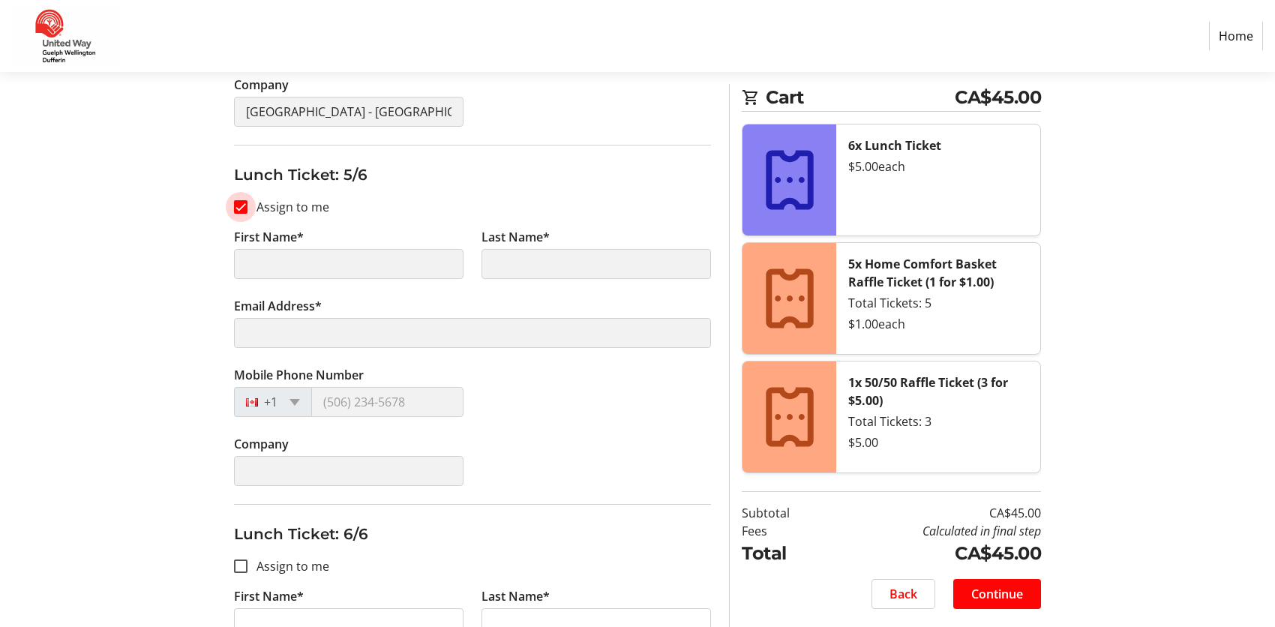
scroll to position [1857, 0]
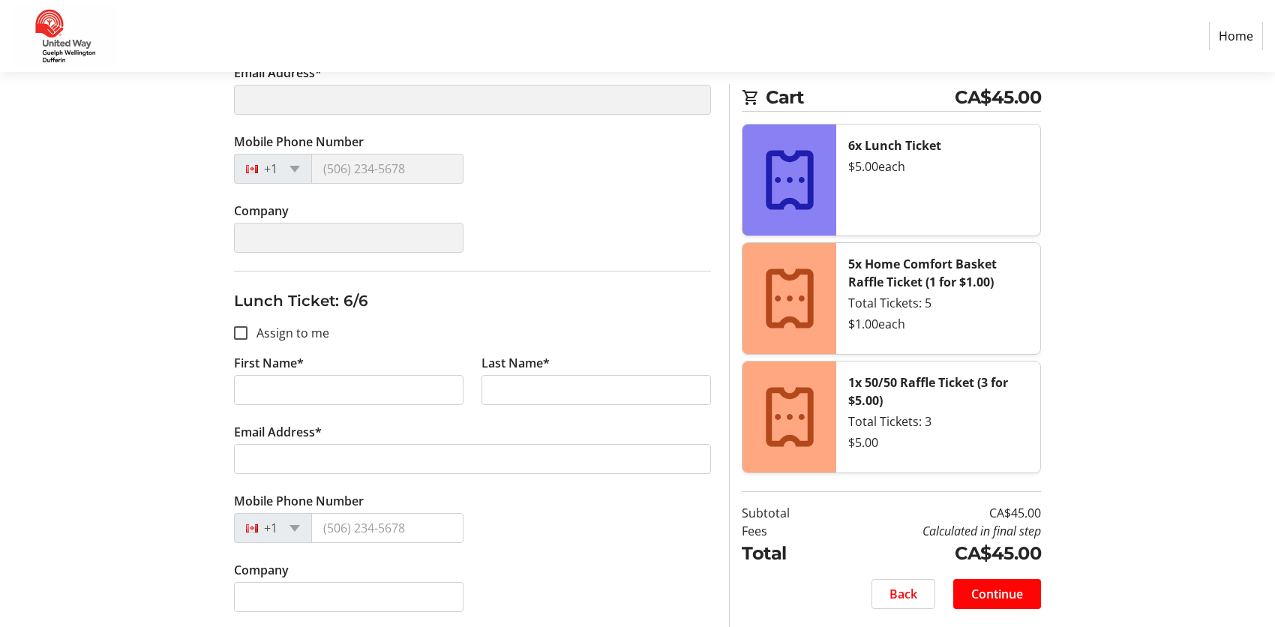
type input "Noni"
type input "[PERSON_NAME]"
type input "[PERSON_NAME][EMAIL_ADDRESS][DOMAIN_NAME]"
type input "[PHONE_NUMBER]"
type input "[GEOGRAPHIC_DATA] - [GEOGRAPHIC_DATA]"
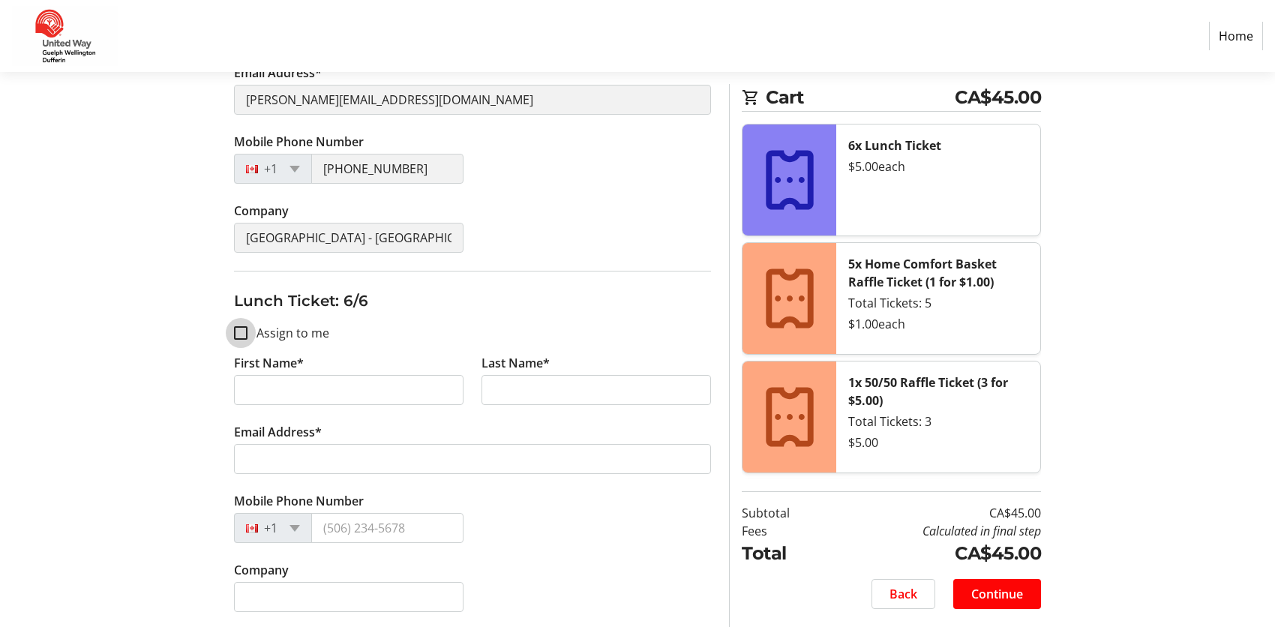
click at [243, 331] on input "Assign to me" at bounding box center [241, 333] width 14 height 14
checkbox input "true"
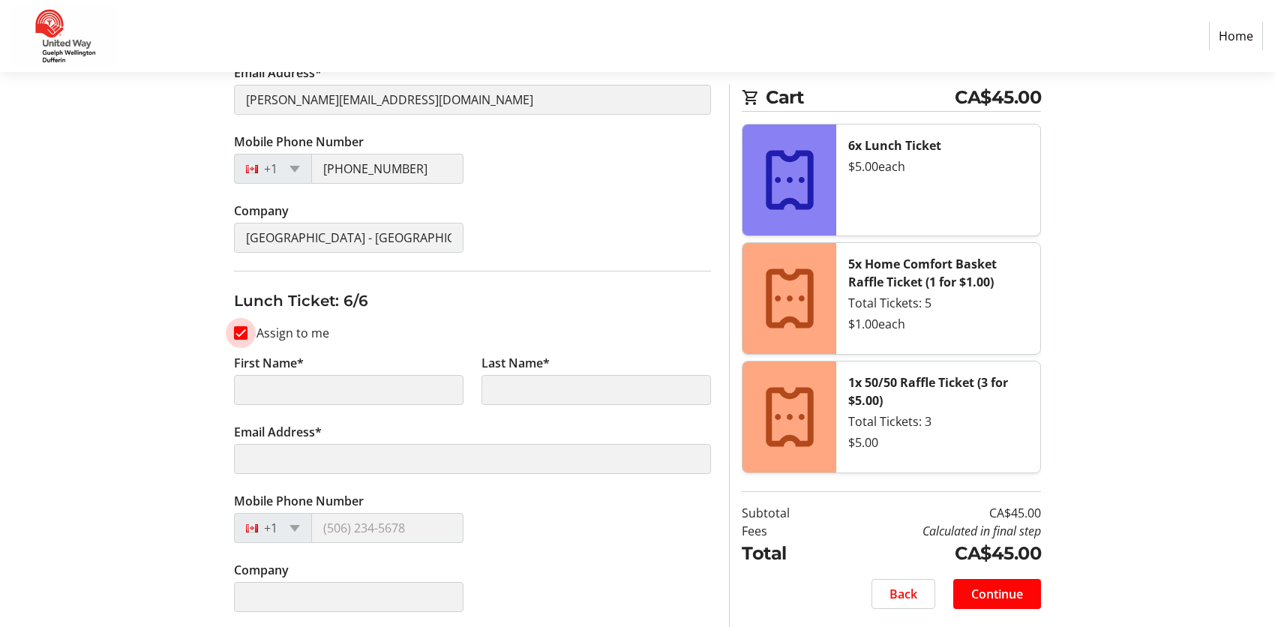
type input "Noni"
type input "[PERSON_NAME]"
type input "[PERSON_NAME][EMAIL_ADDRESS][DOMAIN_NAME]"
type input "[PHONE_NUMBER]"
type input "[GEOGRAPHIC_DATA] - [GEOGRAPHIC_DATA]"
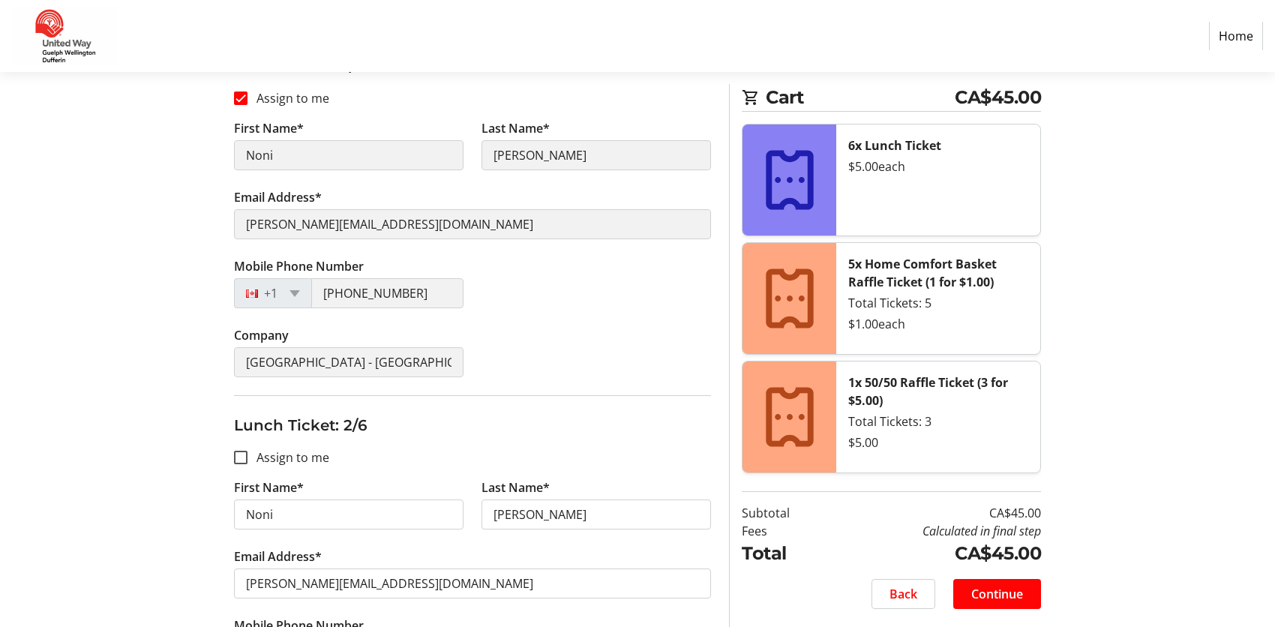
scroll to position [300, 0]
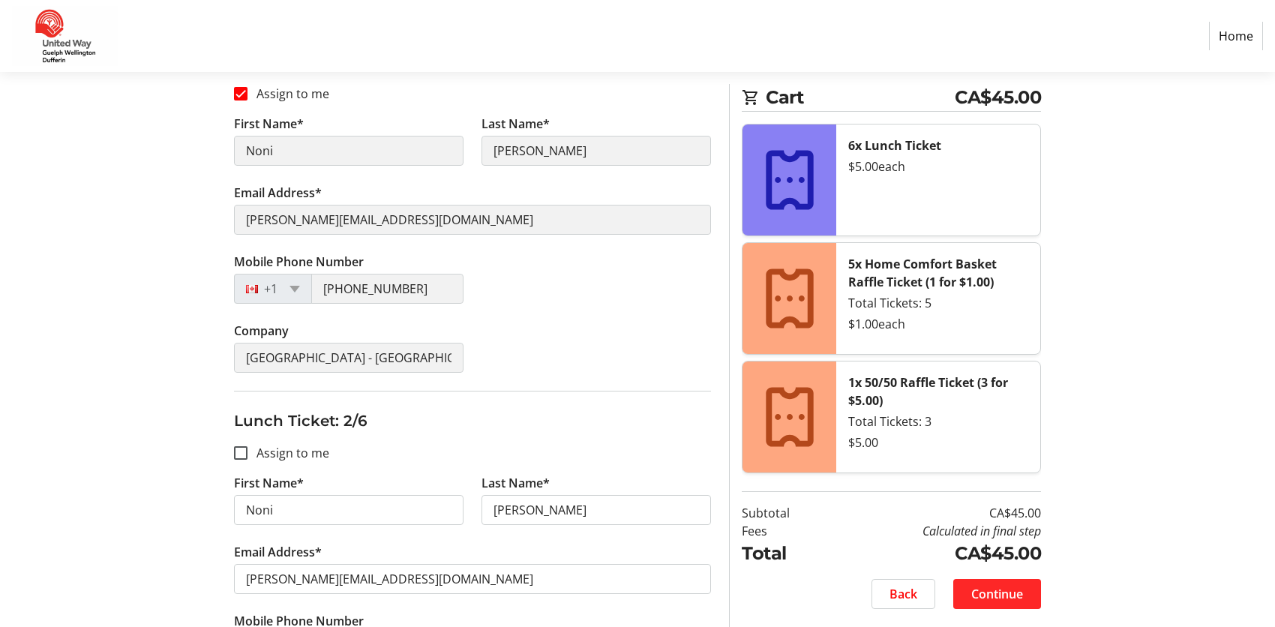
click at [983, 589] on span "Continue" at bounding box center [997, 594] width 52 height 18
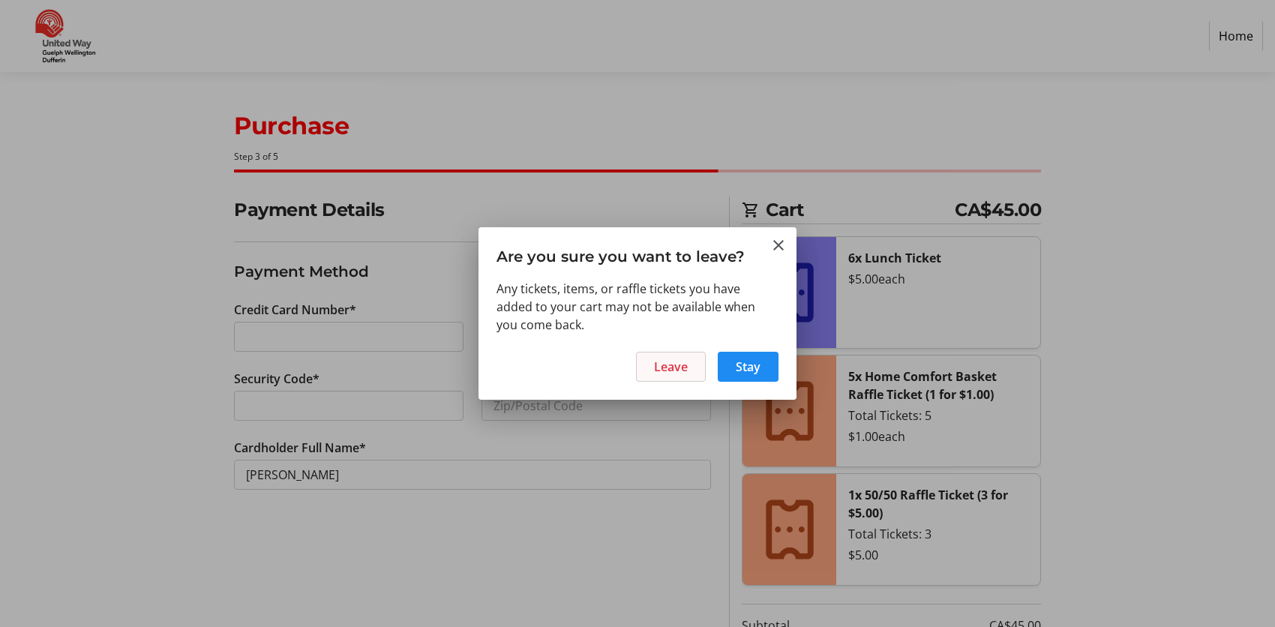
click at [668, 368] on span "Leave" at bounding box center [671, 367] width 34 height 18
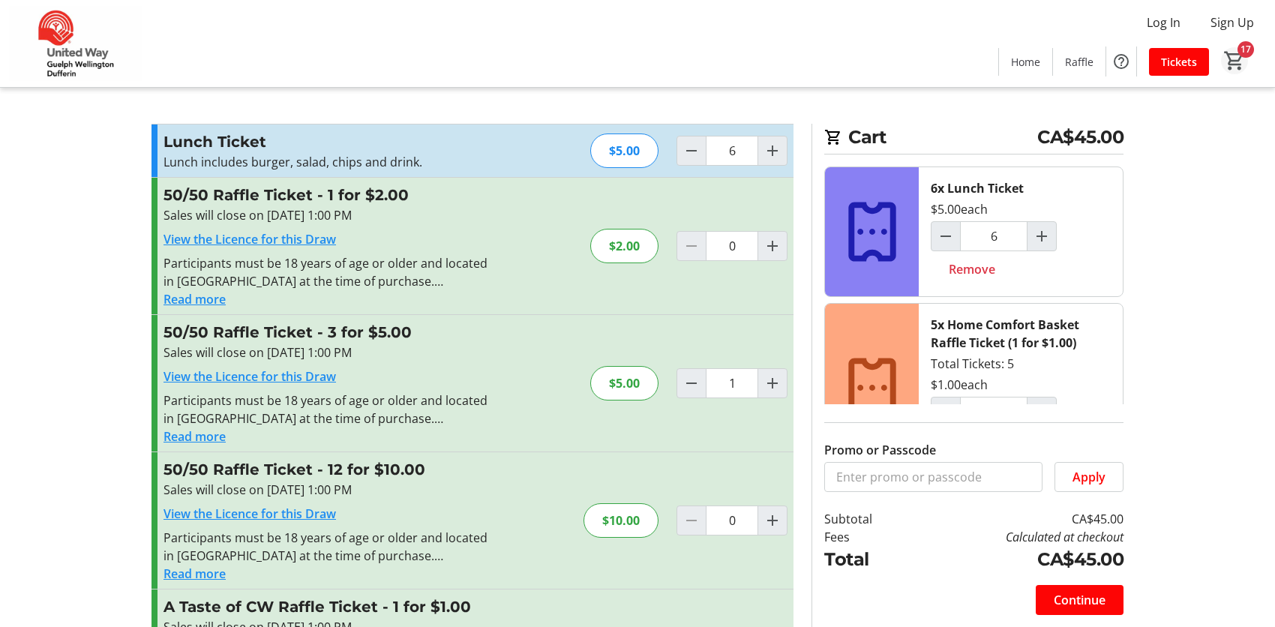
click at [1238, 61] on mat-icon "17" at bounding box center [1235, 61] width 23 height 23
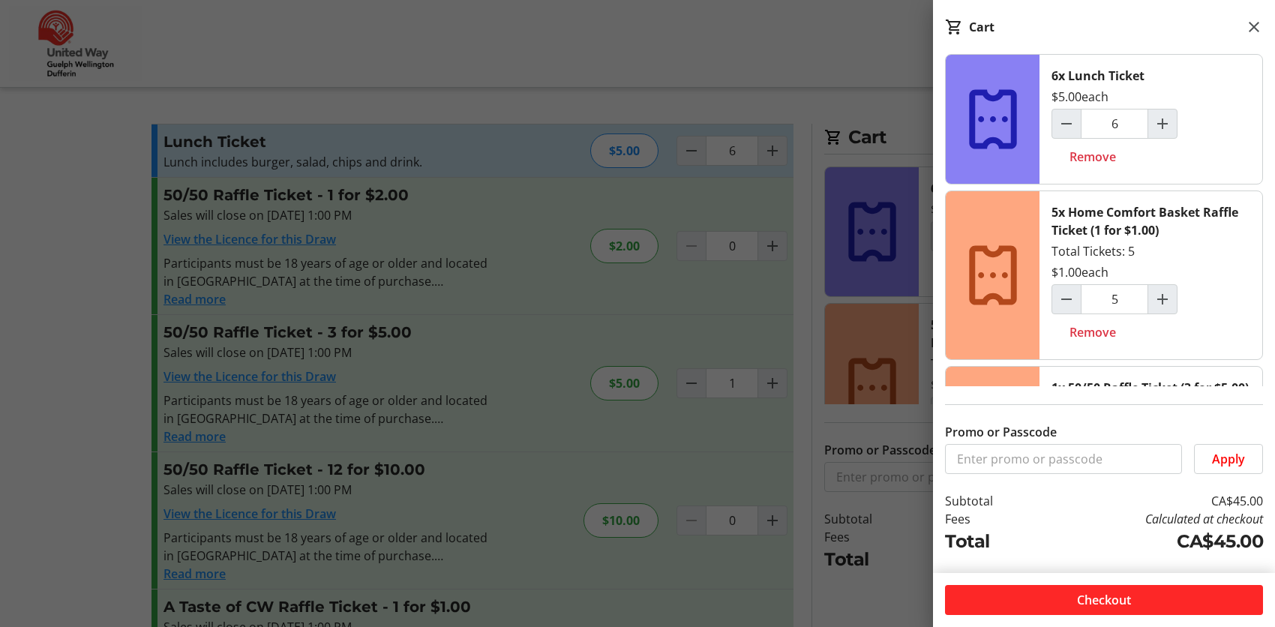
click at [1091, 595] on span "Checkout" at bounding box center [1104, 600] width 54 height 18
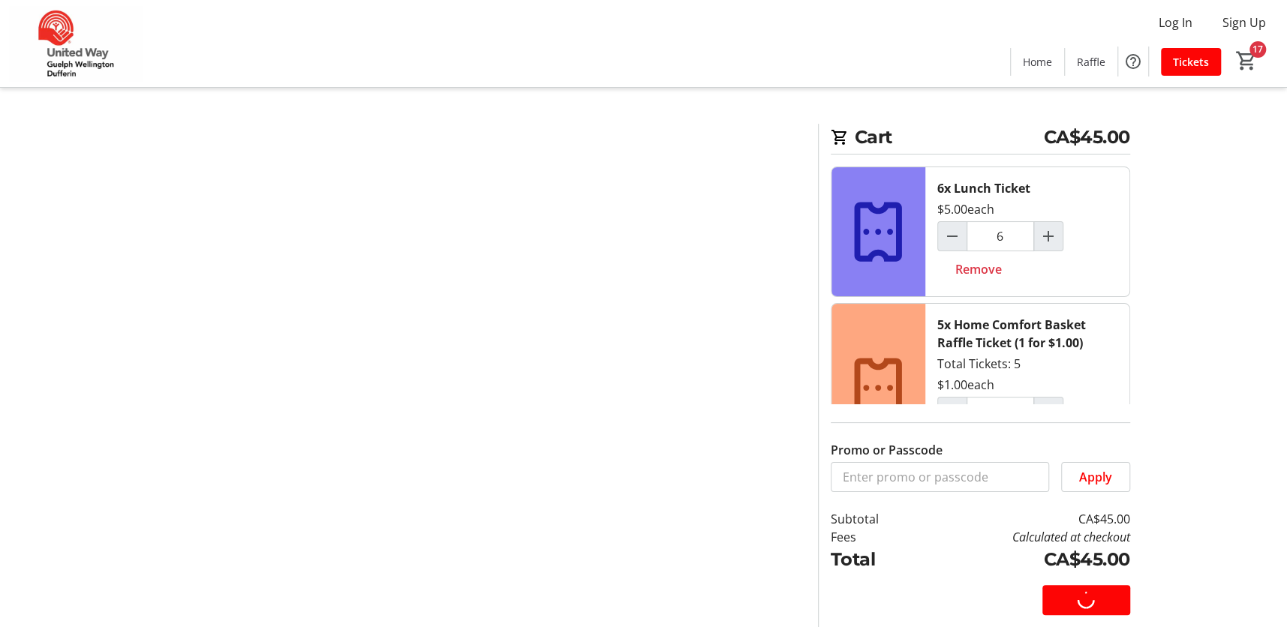
select select "CA"
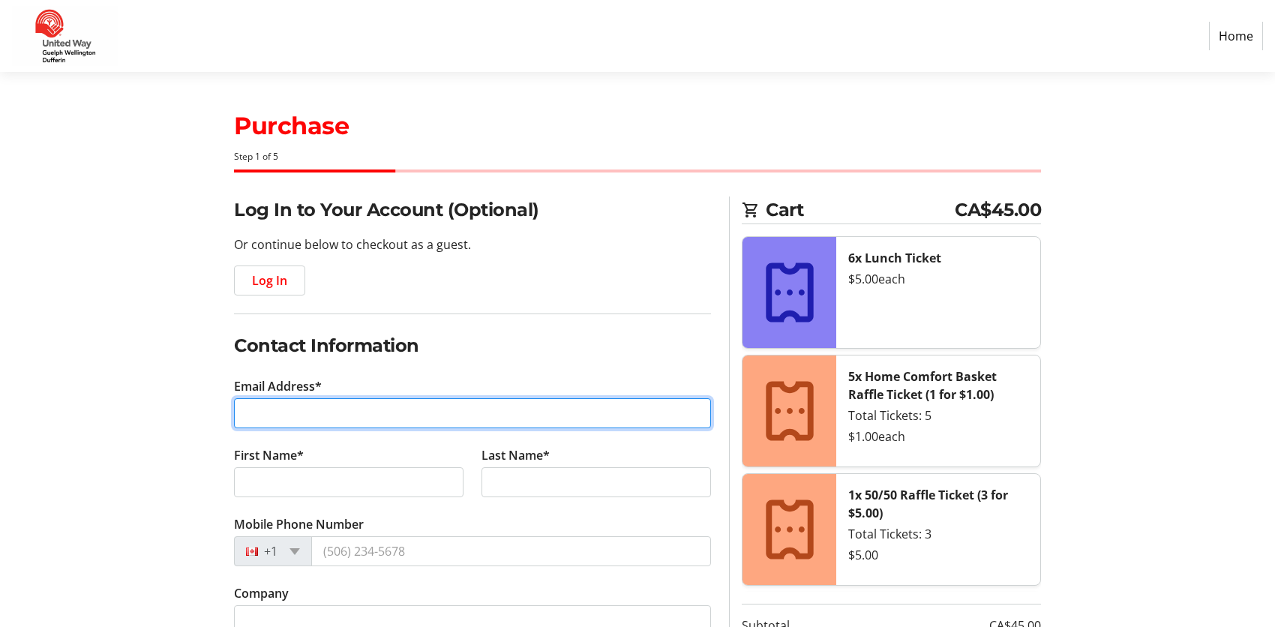
click at [305, 416] on input "Email Address*" at bounding box center [472, 413] width 477 height 30
type input "[EMAIL_ADDRESS][DOMAIN_NAME]"
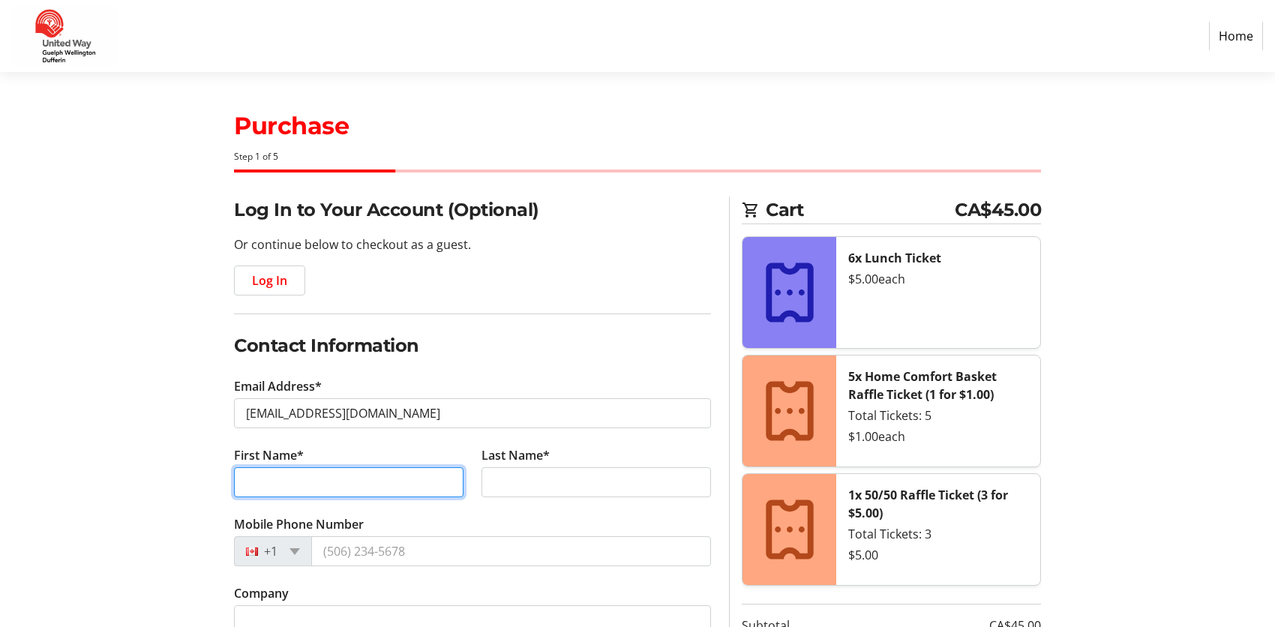
type input "noni"
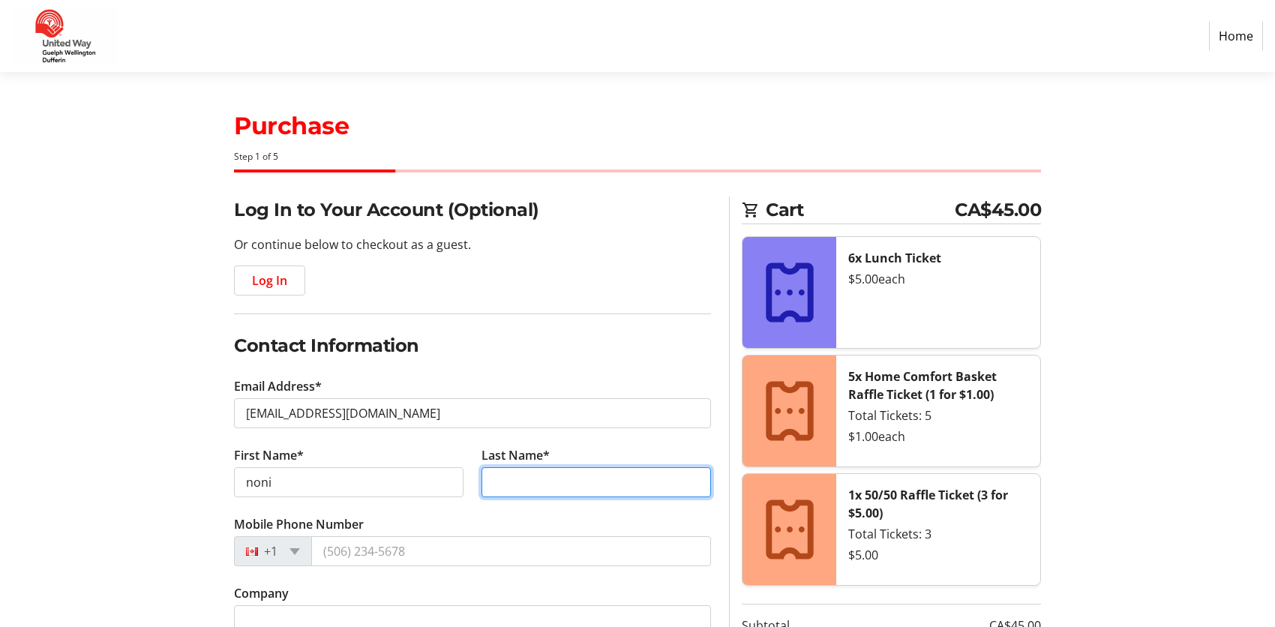
type input "[PERSON_NAME]"
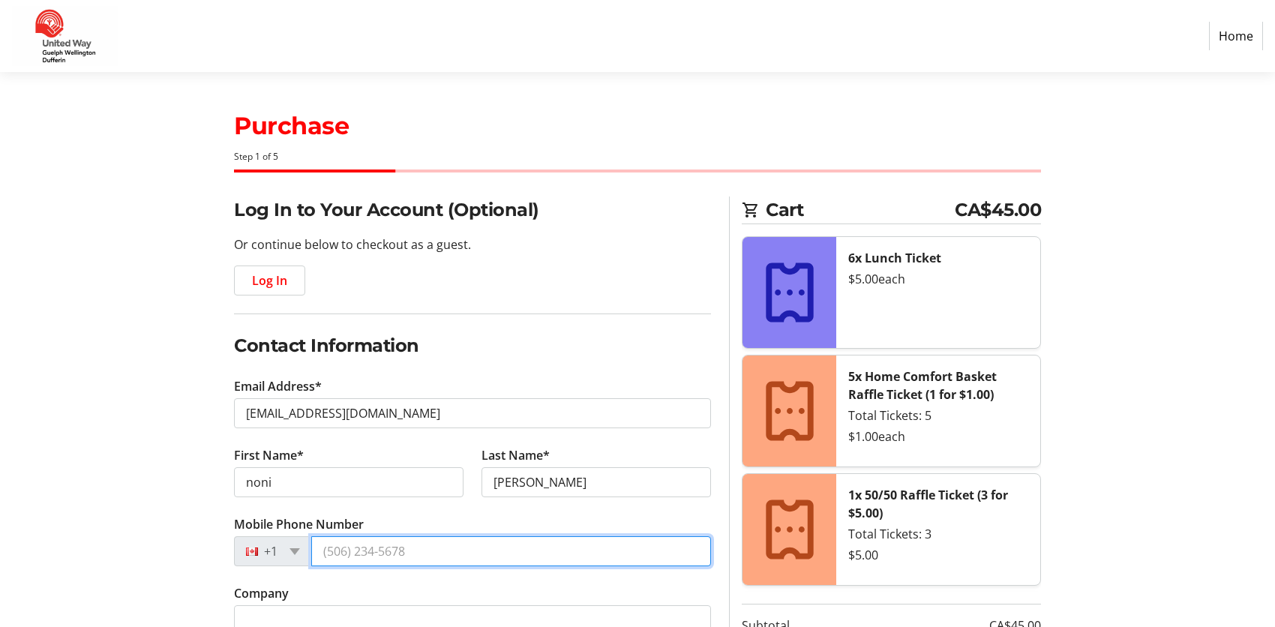
type input "[PHONE_NUMBER]"
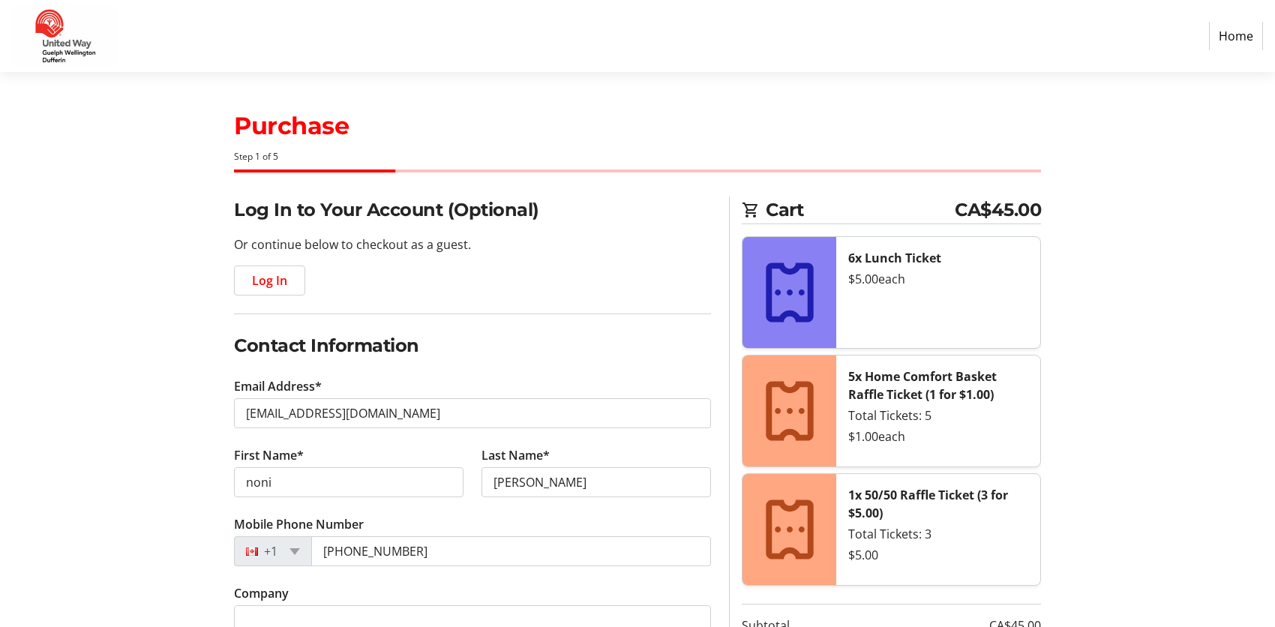
type input "[GEOGRAPHIC_DATA] - [GEOGRAPHIC_DATA]"
type input "[STREET_ADDRESS][PERSON_NAME]"
type input "Elora"
type input "N1M2W3"
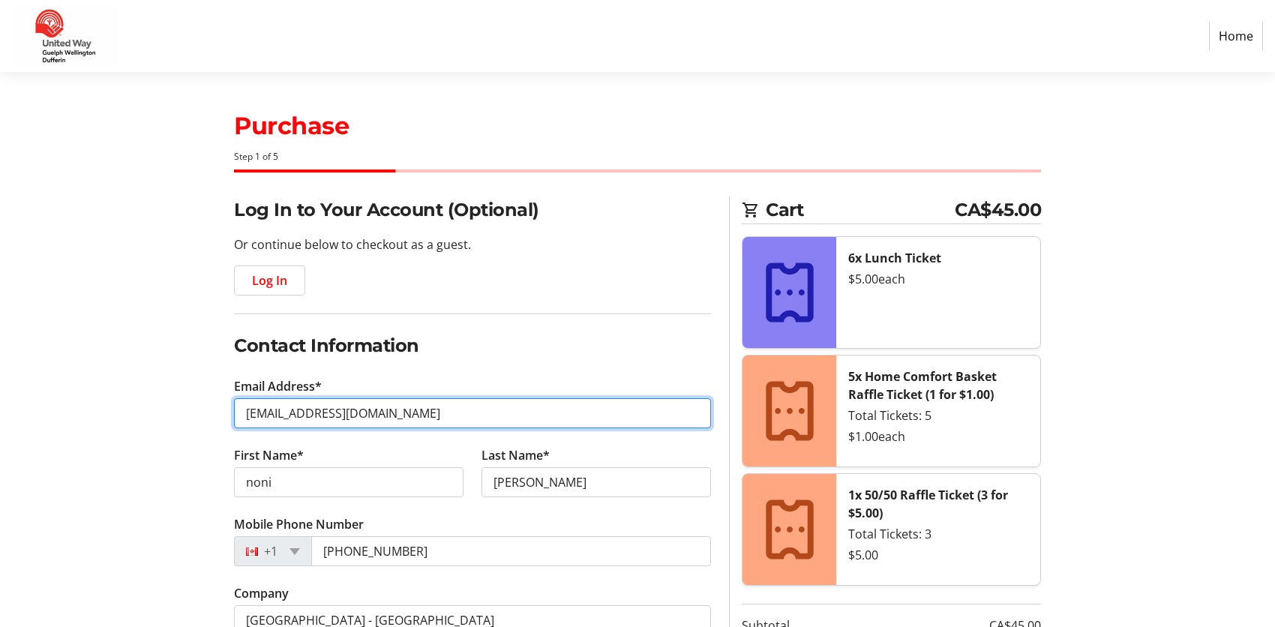
type input "[PERSON_NAME][EMAIL_ADDRESS][DOMAIN_NAME]"
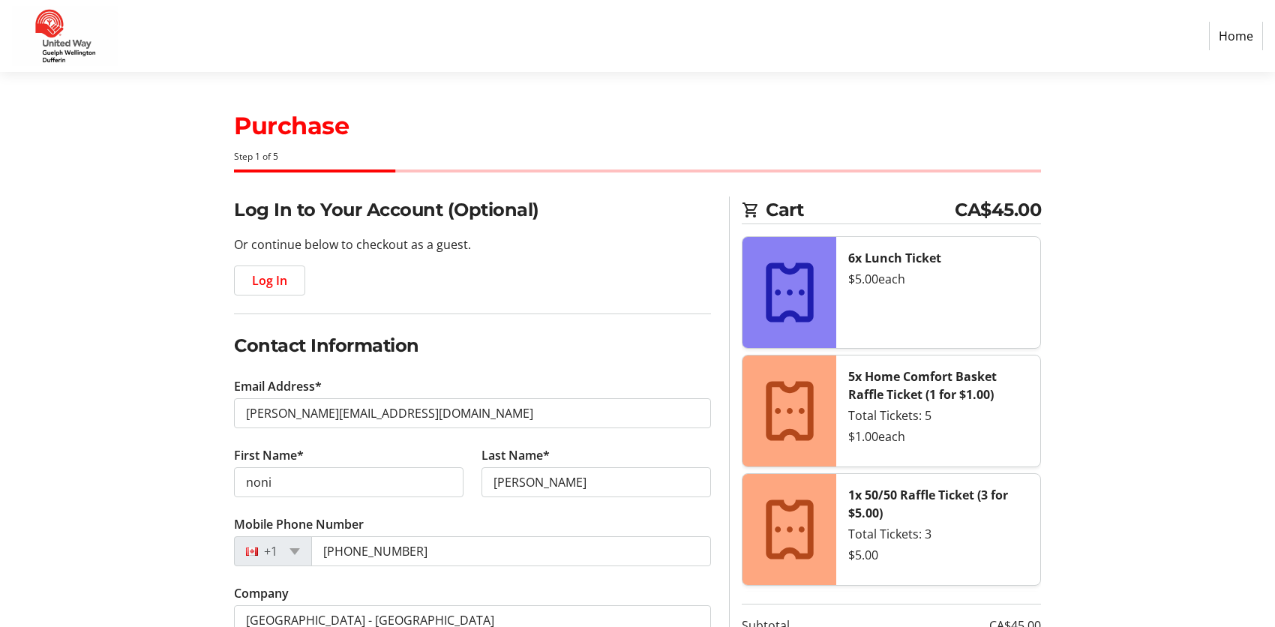
select select "ON"
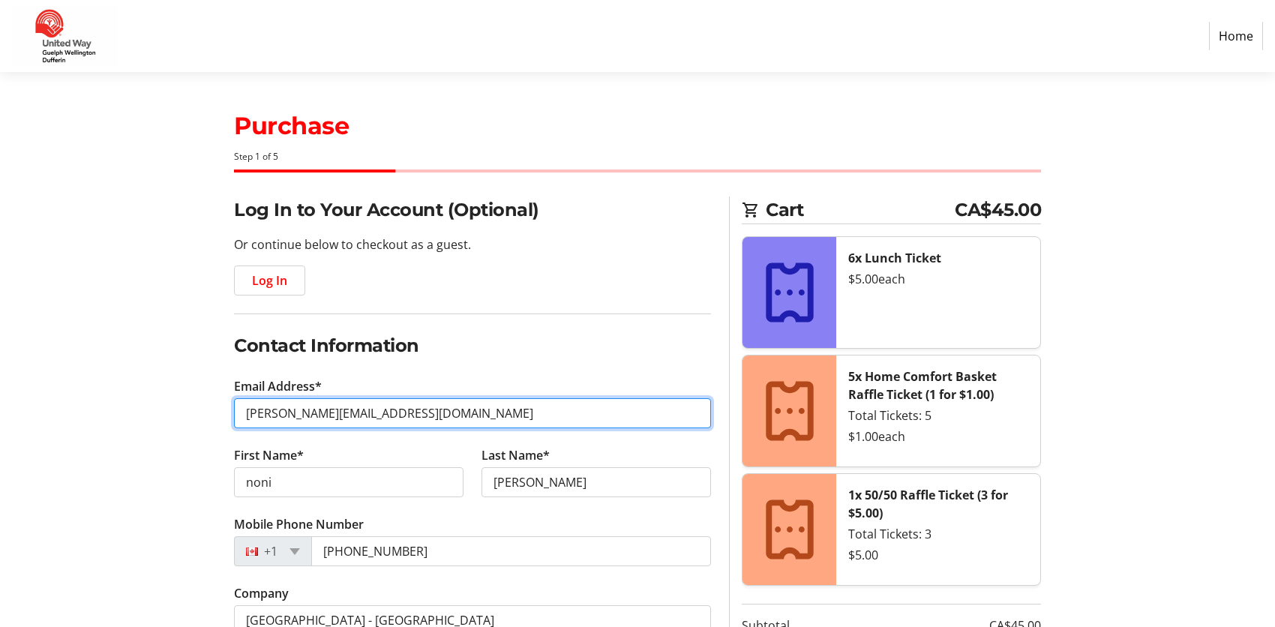
drag, startPoint x: 425, startPoint y: 414, endPoint x: 96, endPoint y: 374, distance: 331.8
click at [96, 401] on section "Purchase Step 1 of 5 Cart CA$45.00 6x Lunch Ticket $5.00 each 5x Home Comfort B…" at bounding box center [637, 590] width 1275 height 1037
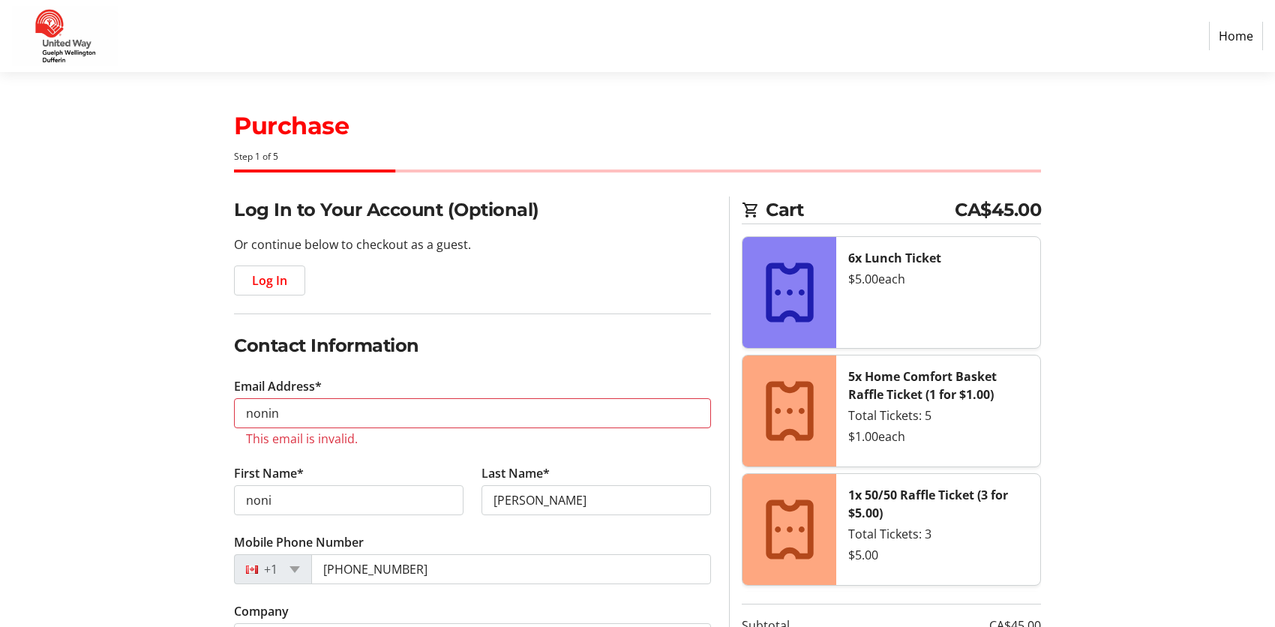
click at [407, 365] on fieldset "Contact Information Email Address* nonin This email is invalid. First Name* non…" at bounding box center [472, 510] width 477 height 357
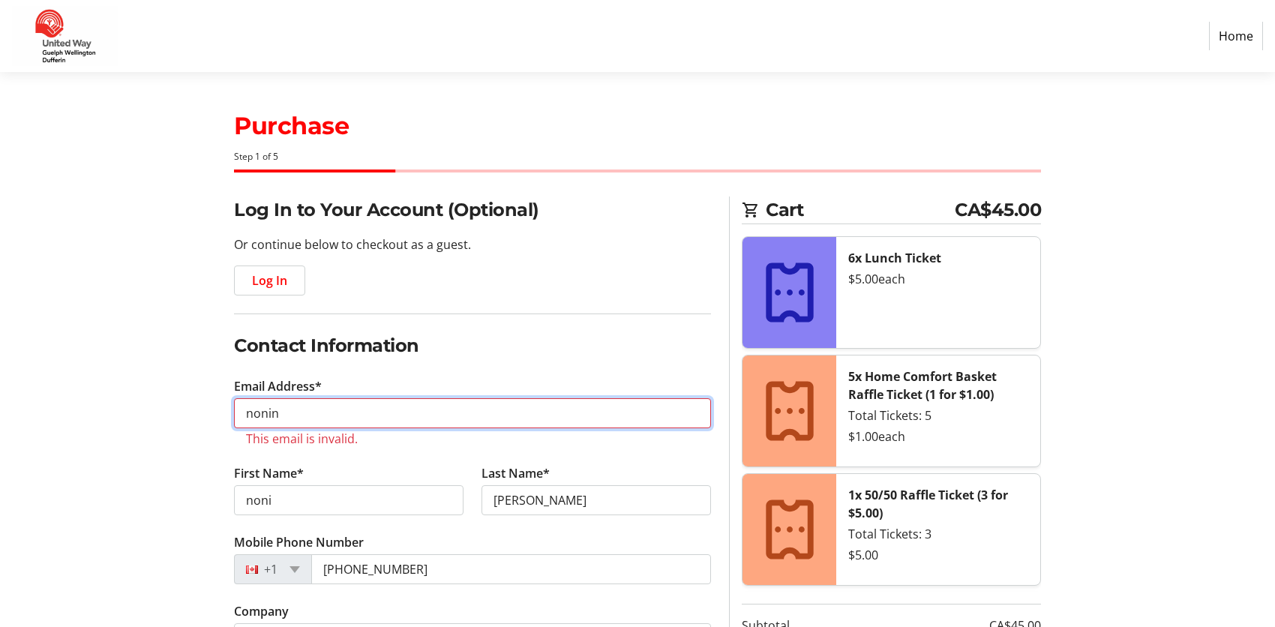
click at [359, 412] on input "nonin" at bounding box center [472, 413] width 477 height 30
type input "[EMAIL_ADDRESS][DOMAIN_NAME]"
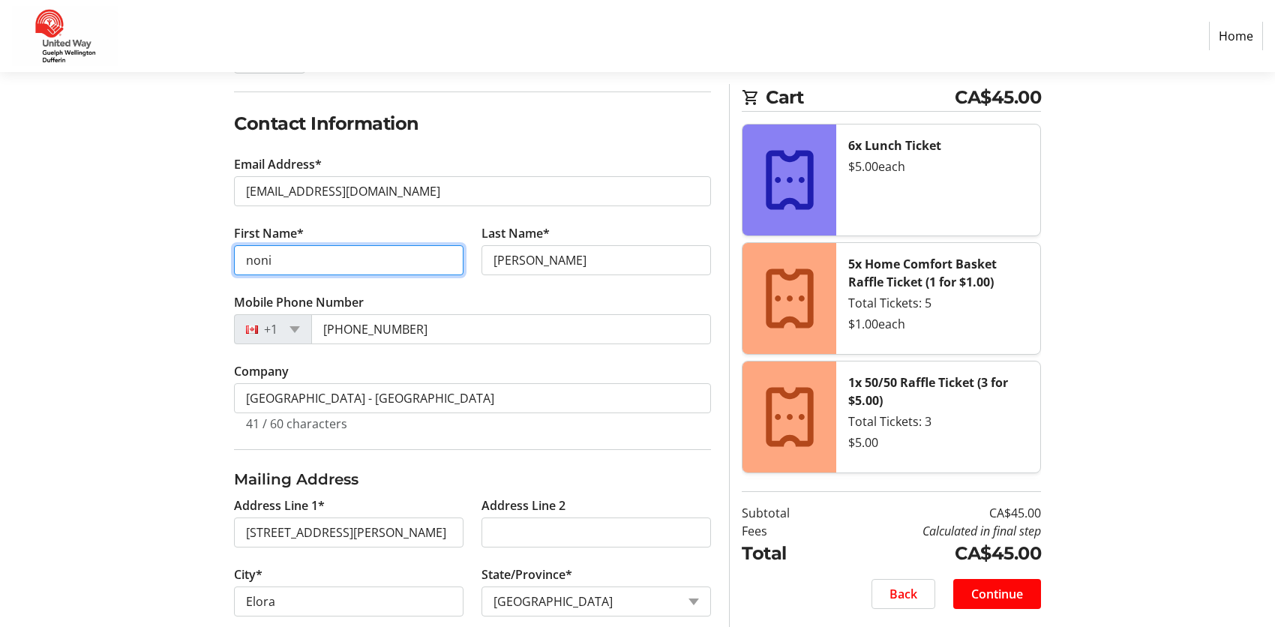
scroll to position [225, 0]
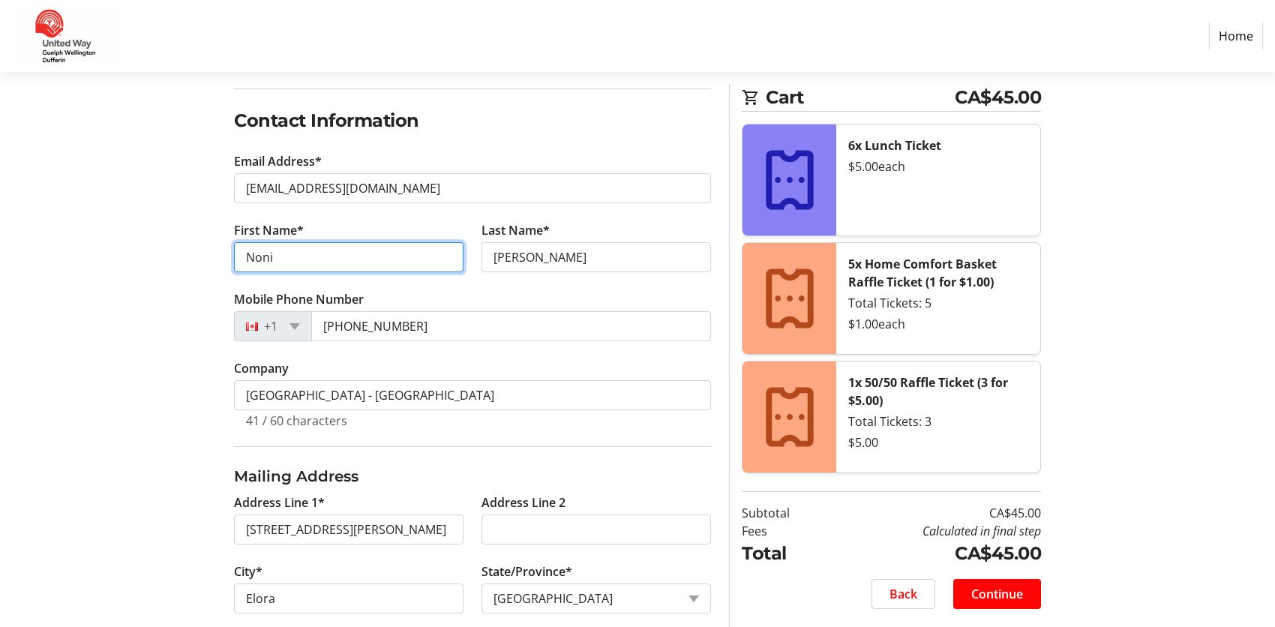
type input "Noni"
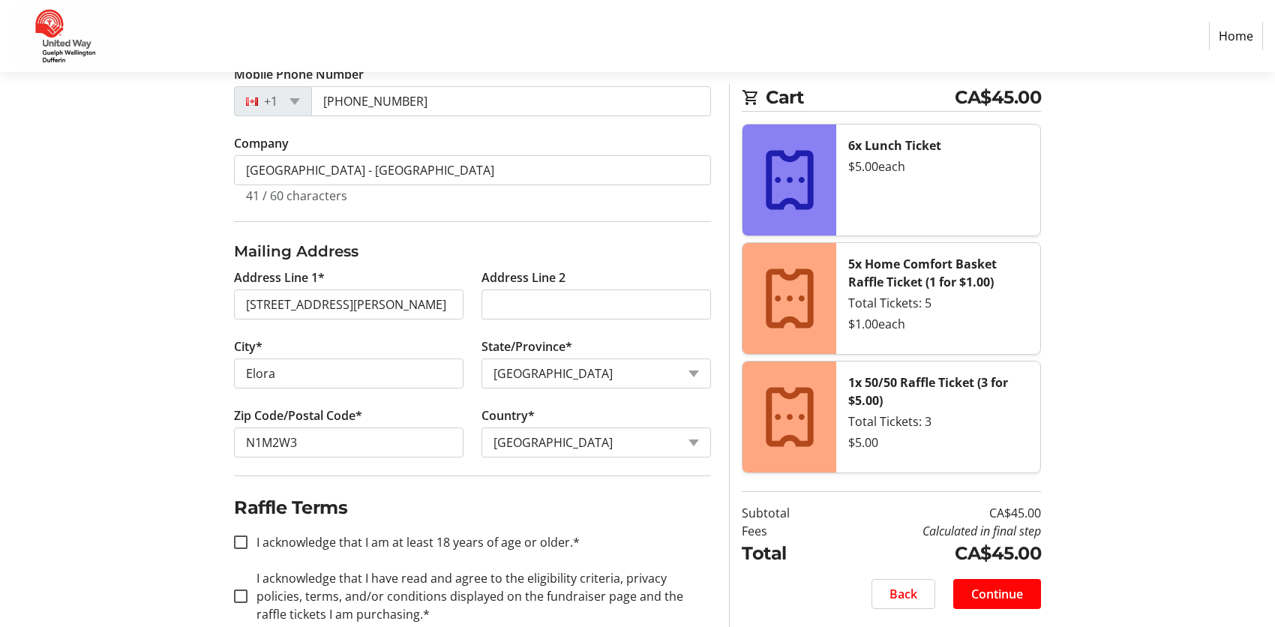
scroll to position [481, 0]
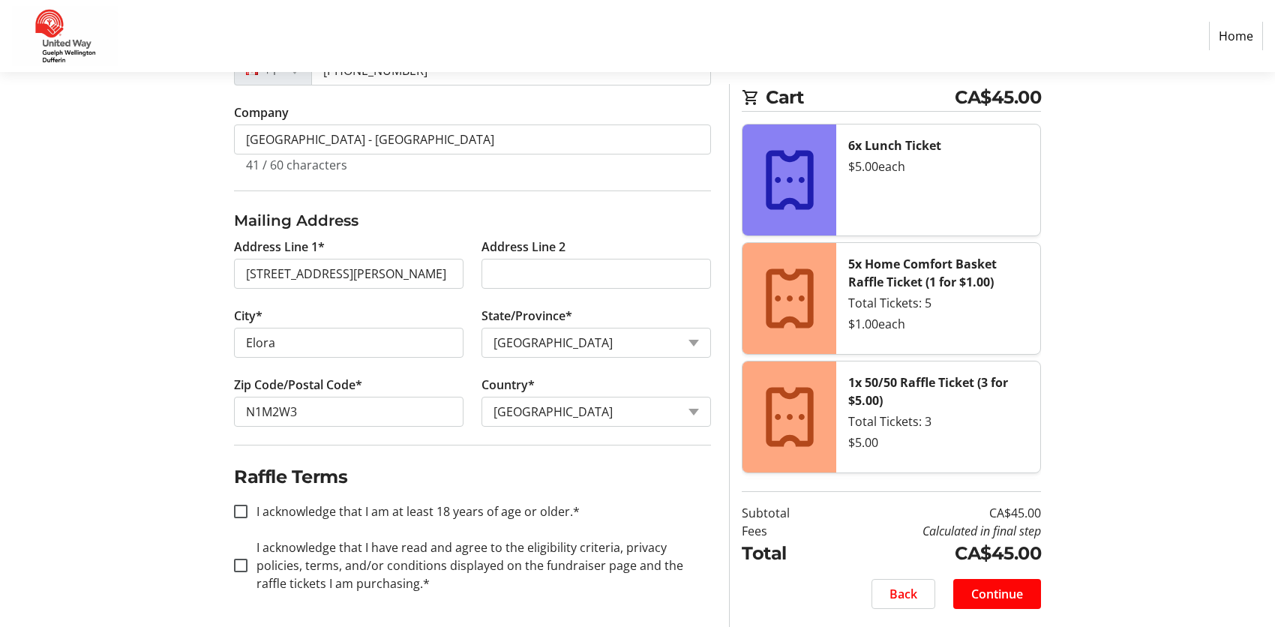
type input "[PERSON_NAME]"
click at [244, 508] on input "I acknowledge that I am at least 18 years of age or older.*" at bounding box center [241, 512] width 14 height 14
checkbox input "true"
click at [241, 561] on input "I acknowledge that I have read and agree to the eligibility criteria, privacy p…" at bounding box center [241, 566] width 14 height 14
checkbox input "true"
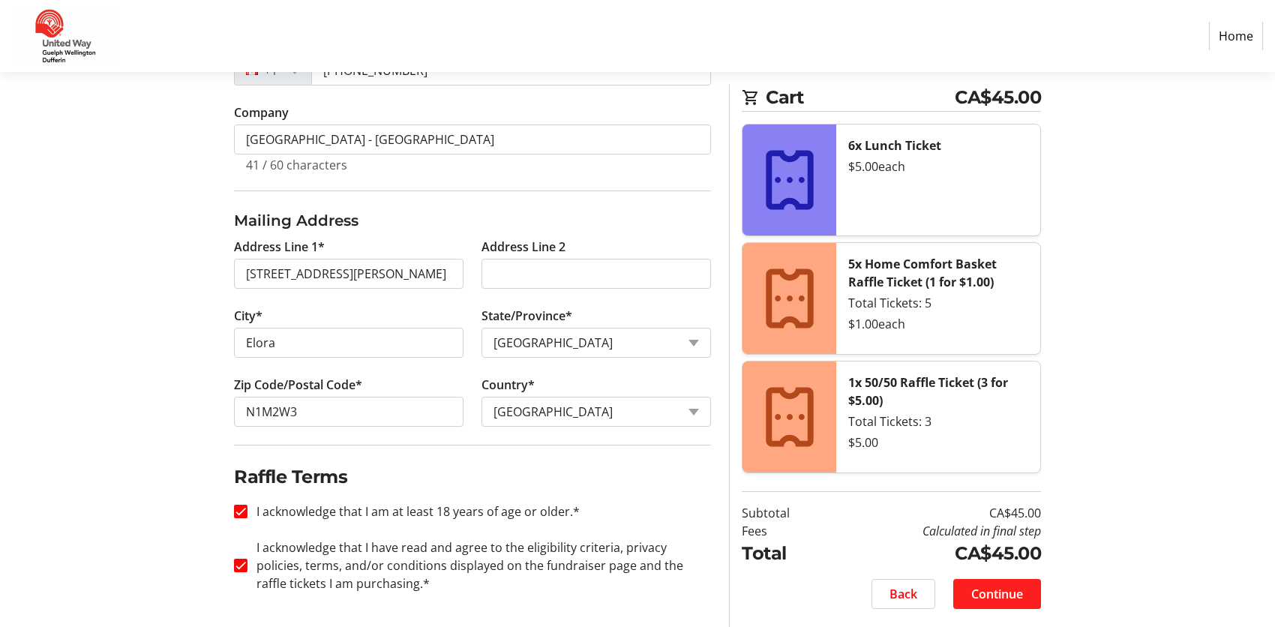
click at [986, 590] on span "Continue" at bounding box center [997, 594] width 52 height 18
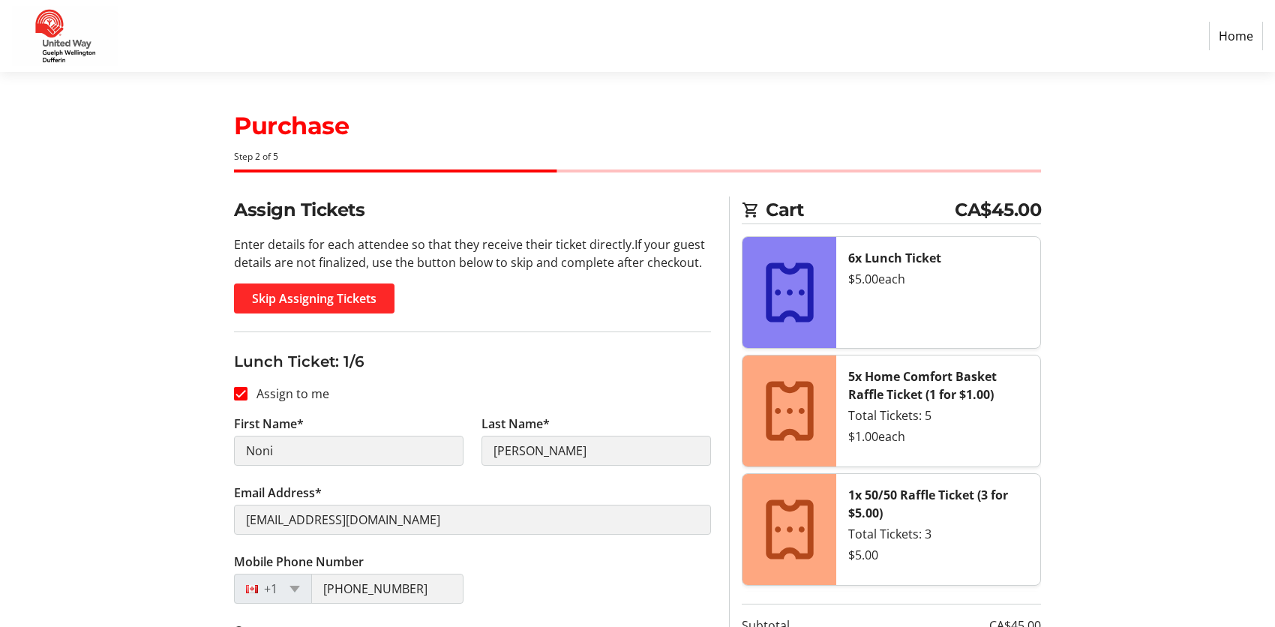
click at [344, 301] on span "Skip Assigning Tickets" at bounding box center [314, 299] width 125 height 18
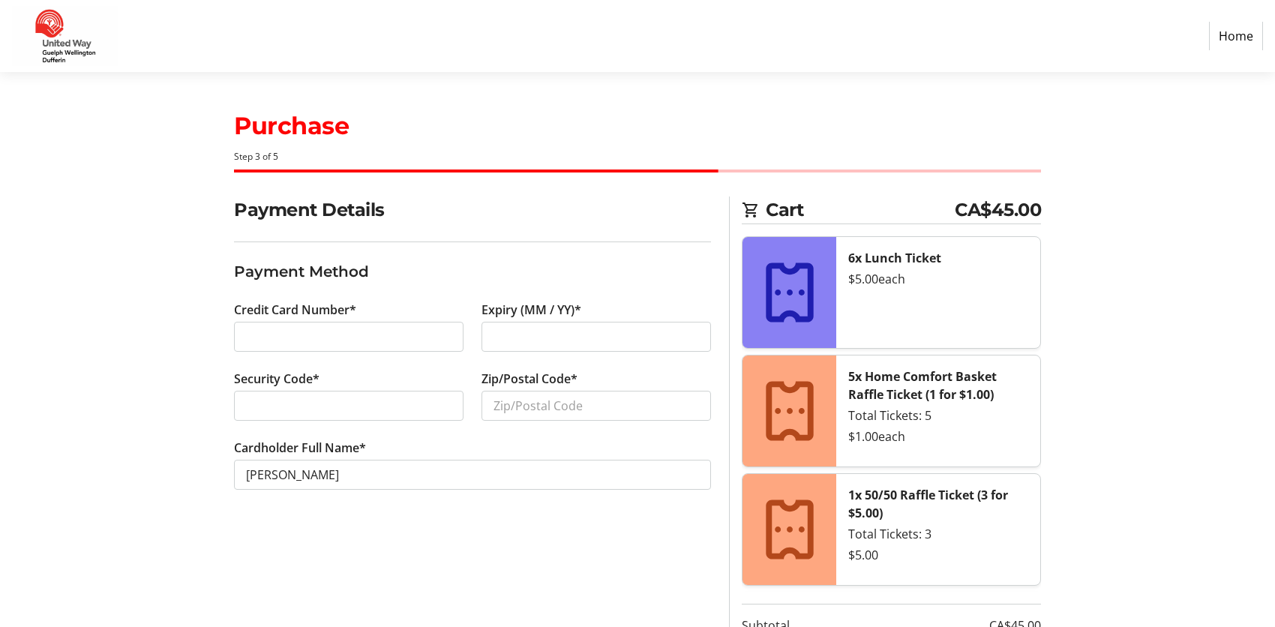
click at [397, 393] on div at bounding box center [349, 406] width 230 height 30
click at [572, 409] on input "Zip/Postal Code*" at bounding box center [597, 406] width 230 height 30
type input "N0B1S0"
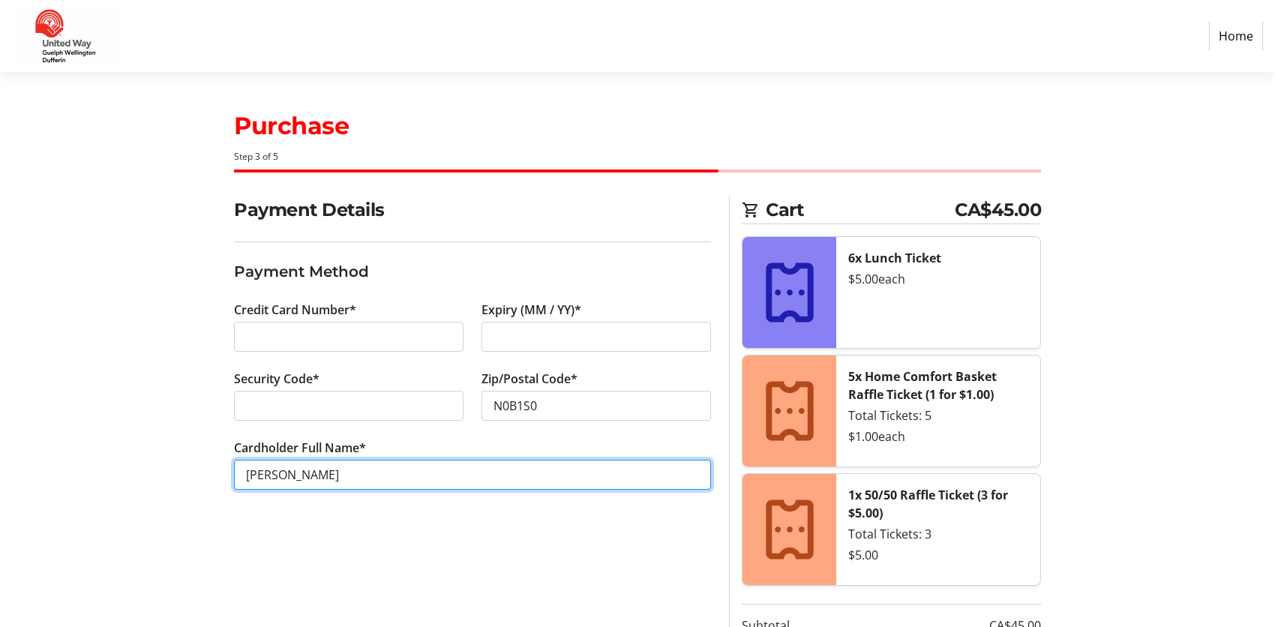
drag, startPoint x: 272, startPoint y: 473, endPoint x: 245, endPoint y: 476, distance: 27.9
click at [245, 476] on input "[PERSON_NAME]" at bounding box center [472, 475] width 477 height 30
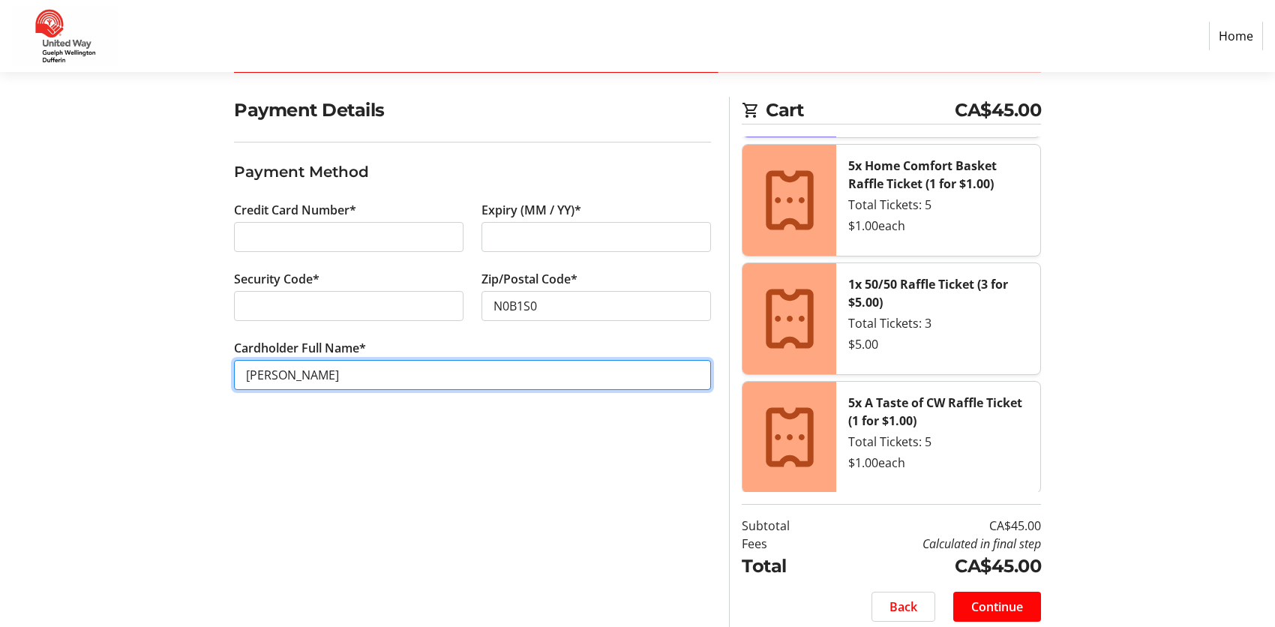
scroll to position [112, 0]
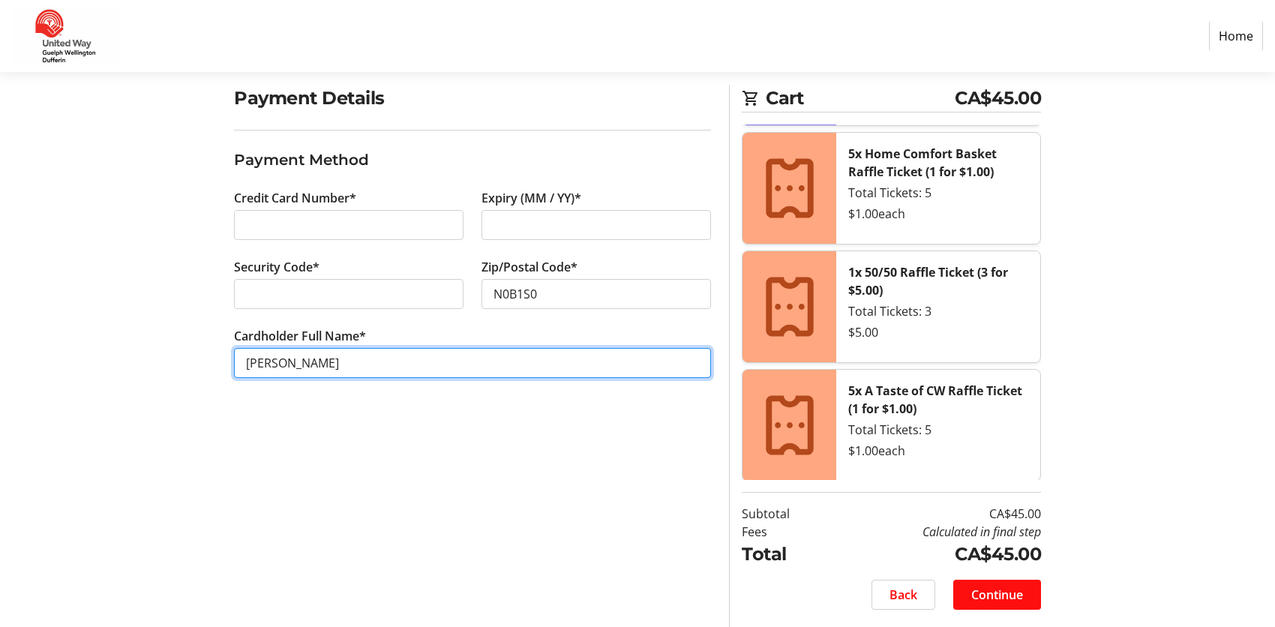
type input "[PERSON_NAME]"
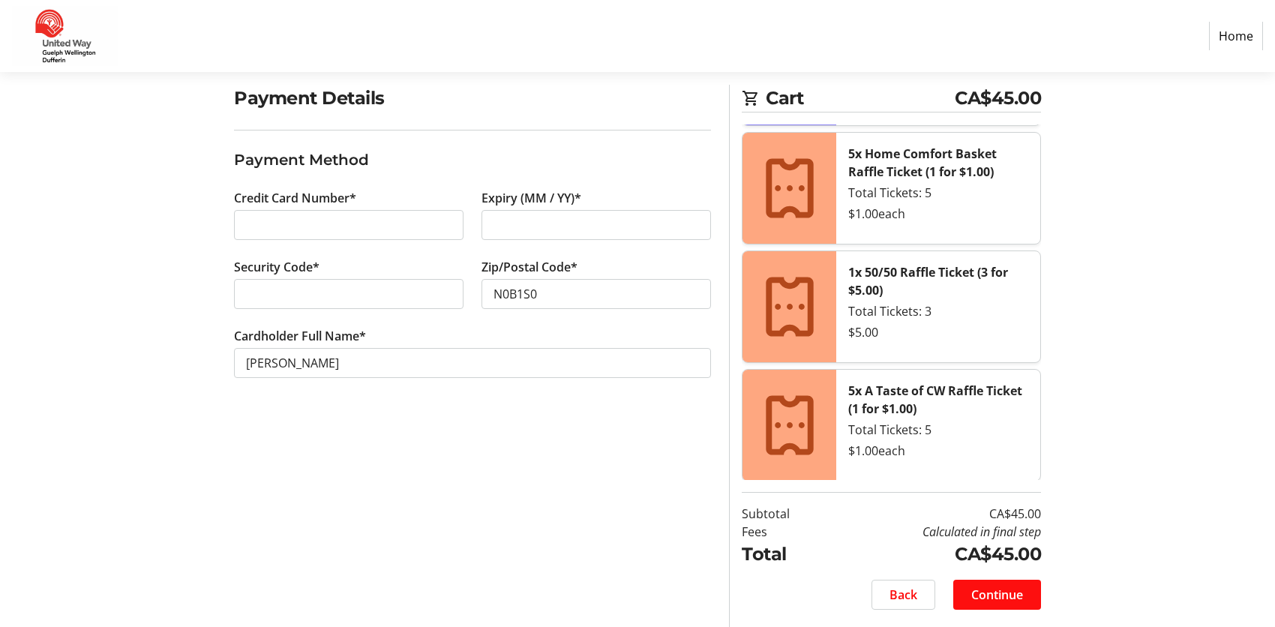
click at [1022, 583] on span at bounding box center [997, 595] width 88 height 36
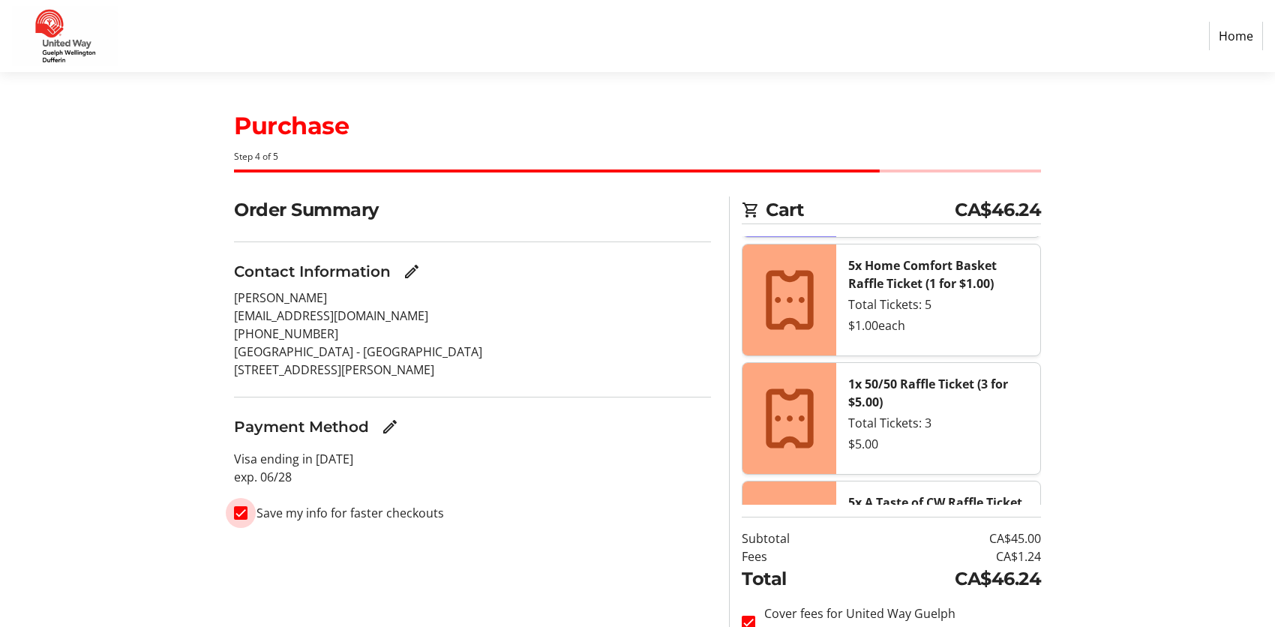
click at [242, 512] on input "Save my info for faster checkouts" at bounding box center [241, 513] width 14 height 14
checkbox input "false"
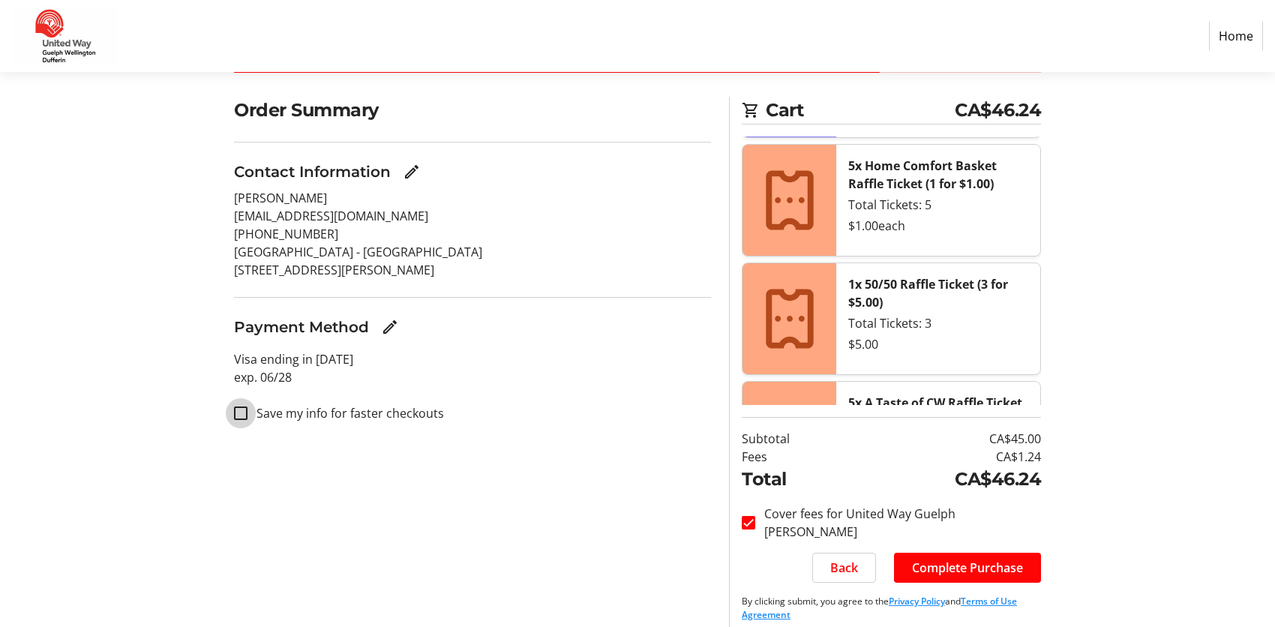
scroll to position [112, 0]
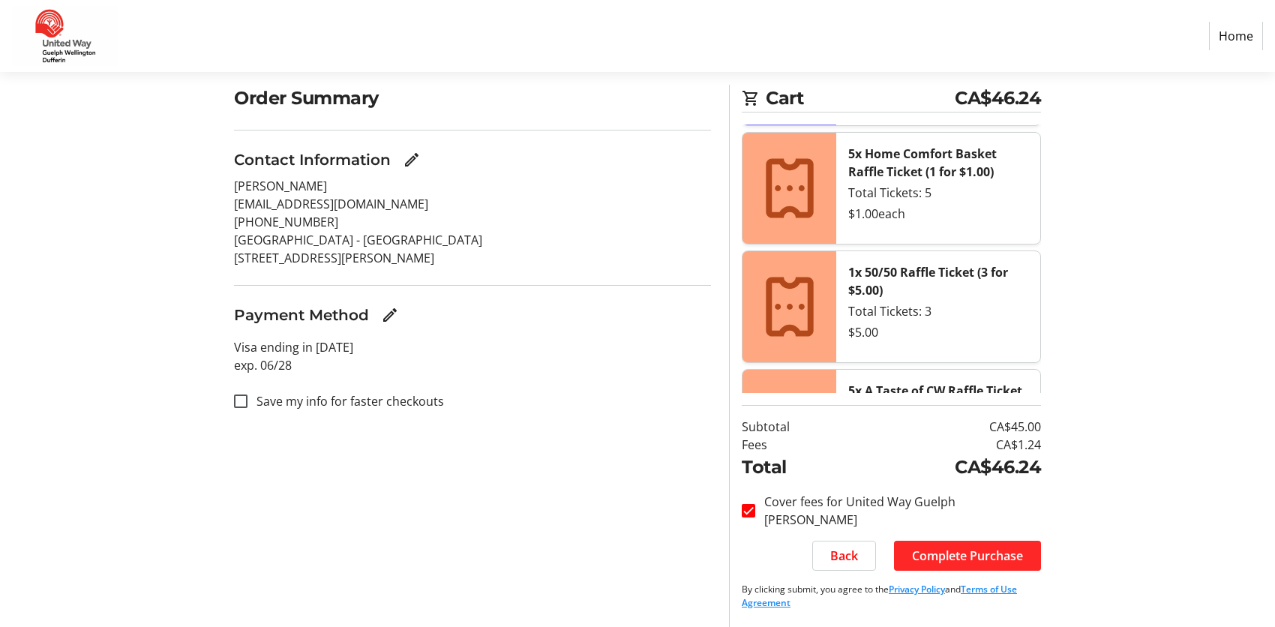
click at [988, 558] on span "Complete Purchase" at bounding box center [967, 556] width 111 height 18
